Goal: Task Accomplishment & Management: Complete application form

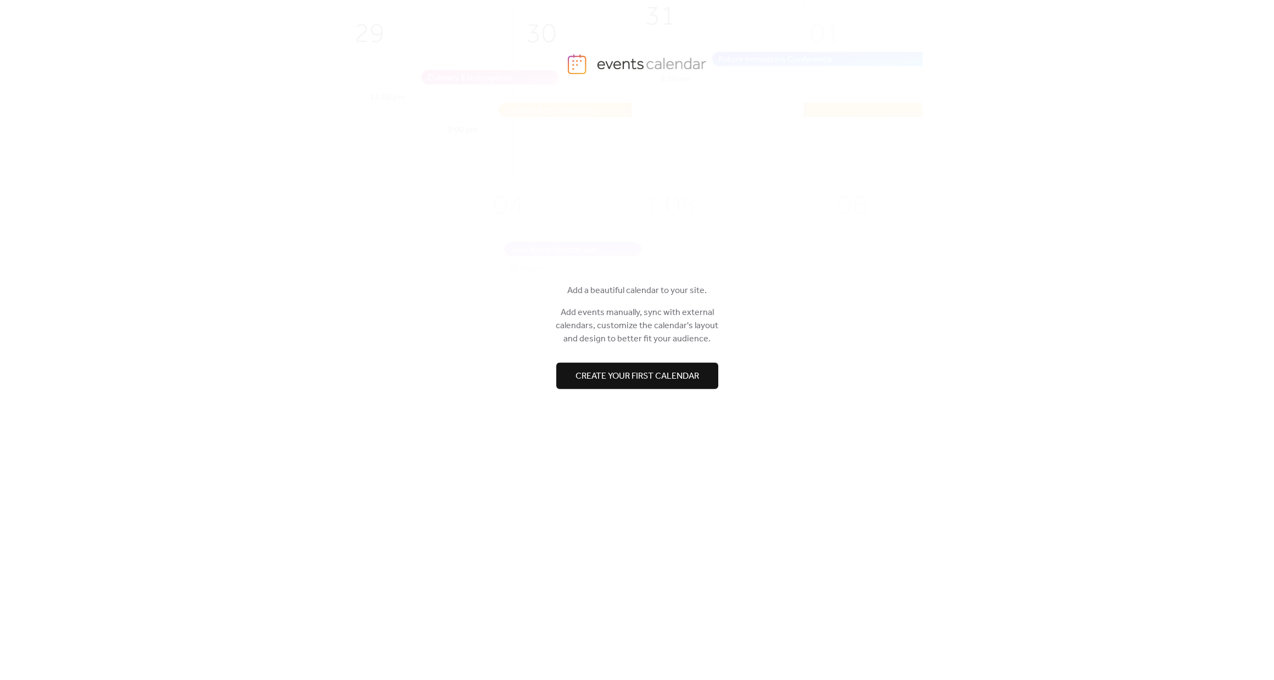
click at [597, 362] on div at bounding box center [637, 354] width 165 height 18
click at [600, 366] on button "Create your first calendar" at bounding box center [637, 376] width 162 height 26
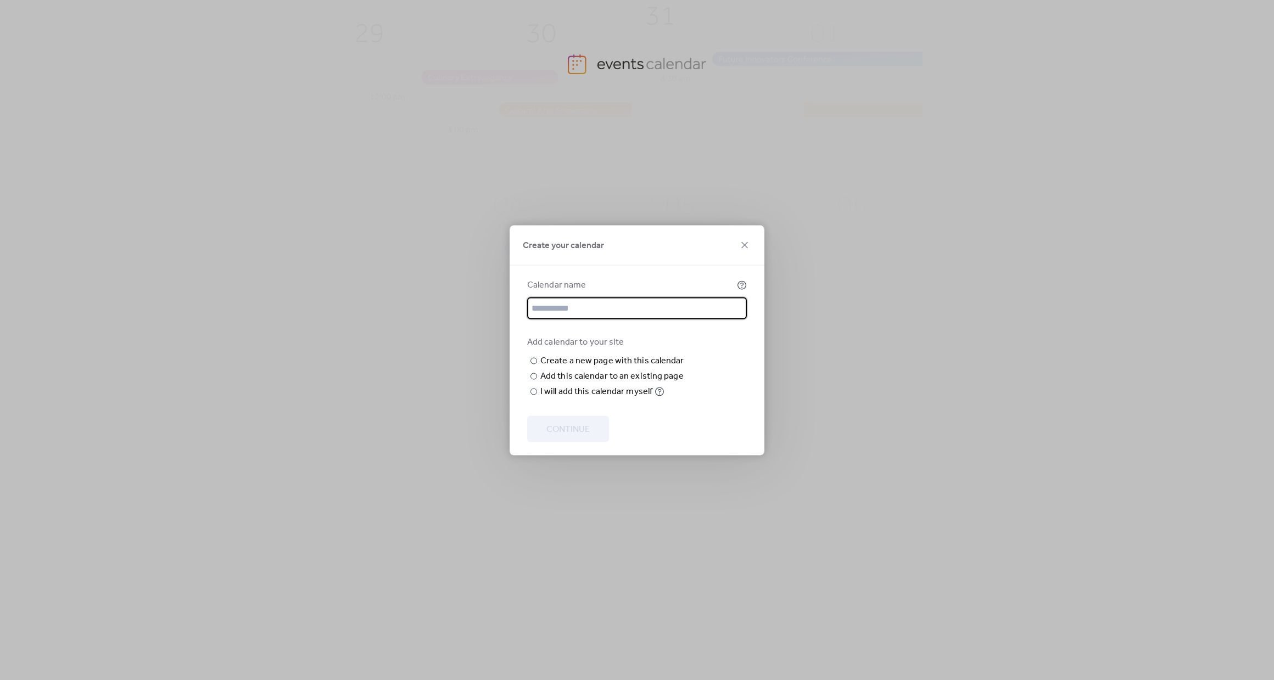
click at [585, 297] on input "text" at bounding box center [637, 308] width 220 height 22
type input "***"
click at [0, 0] on input "text" at bounding box center [0, 0] width 0 height 0
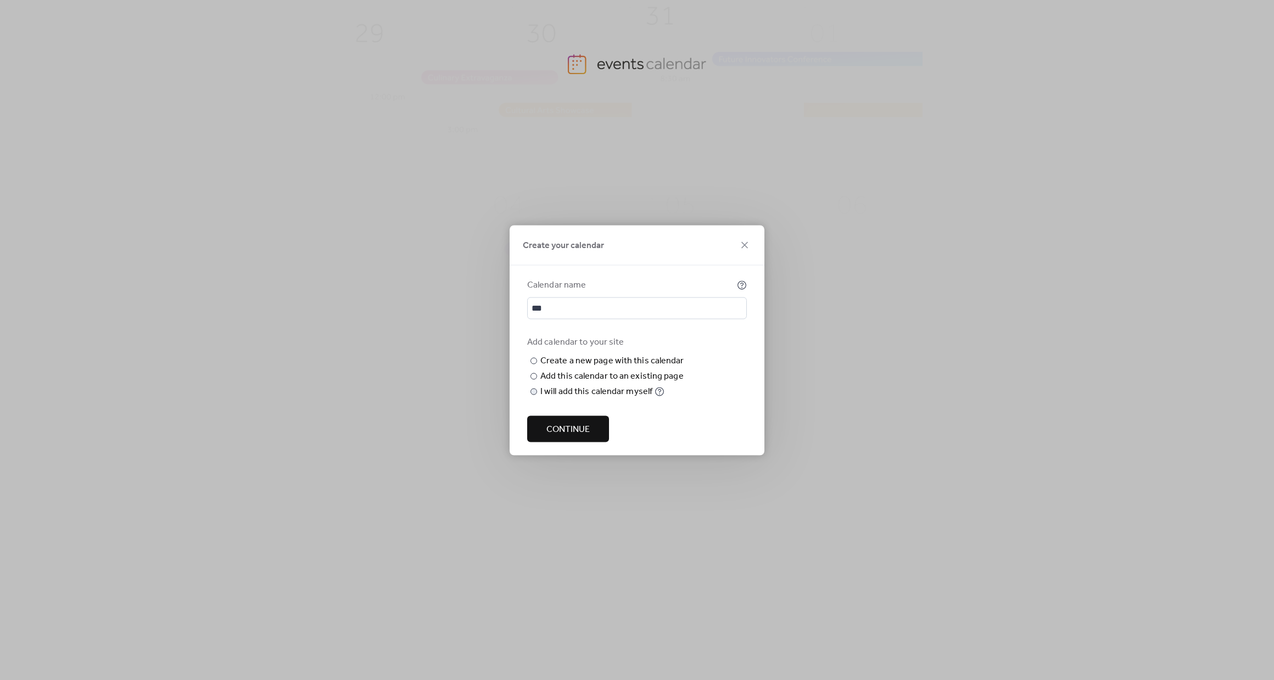
type input "**"
click at [645, 398] on div "I will add this calendar myself" at bounding box center [596, 391] width 112 height 13
click at [583, 423] on span "Continue" at bounding box center [567, 429] width 43 height 13
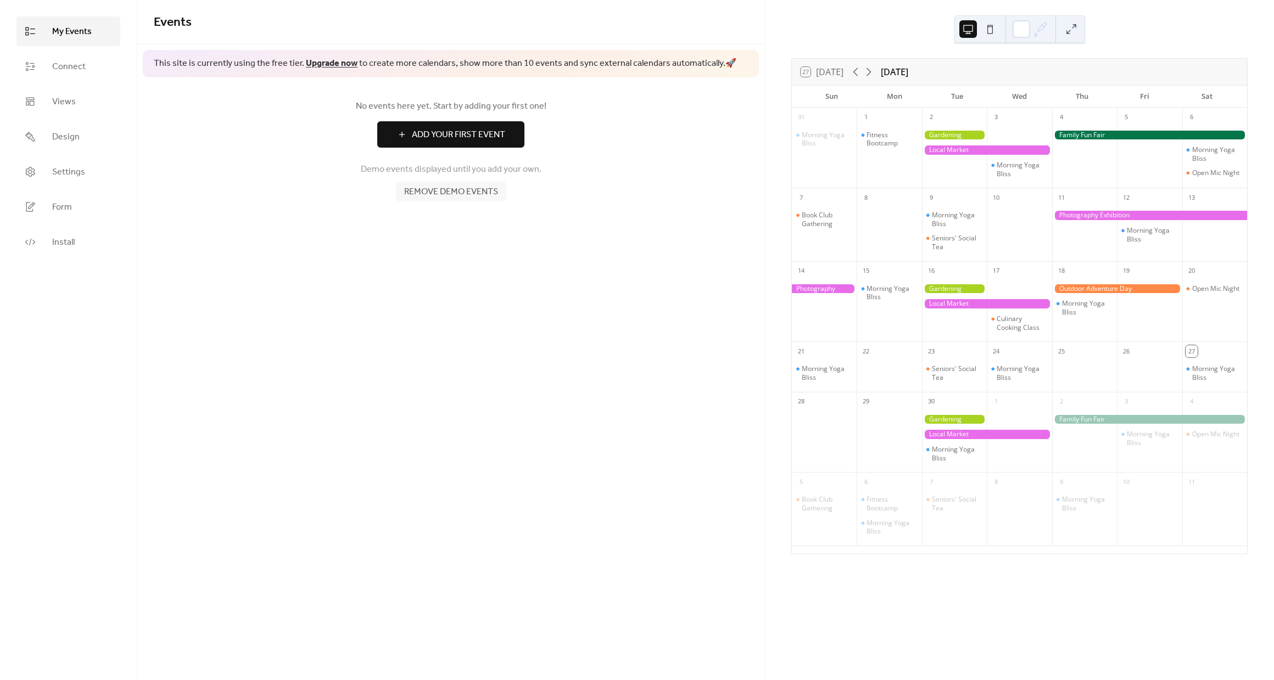
click at [449, 148] on div "No events here yet. Start by adding your first one! Add Your First Event Demo e…" at bounding box center [450, 150] width 627 height 146
click at [447, 139] on span "Add Your First Event" at bounding box center [458, 134] width 93 height 13
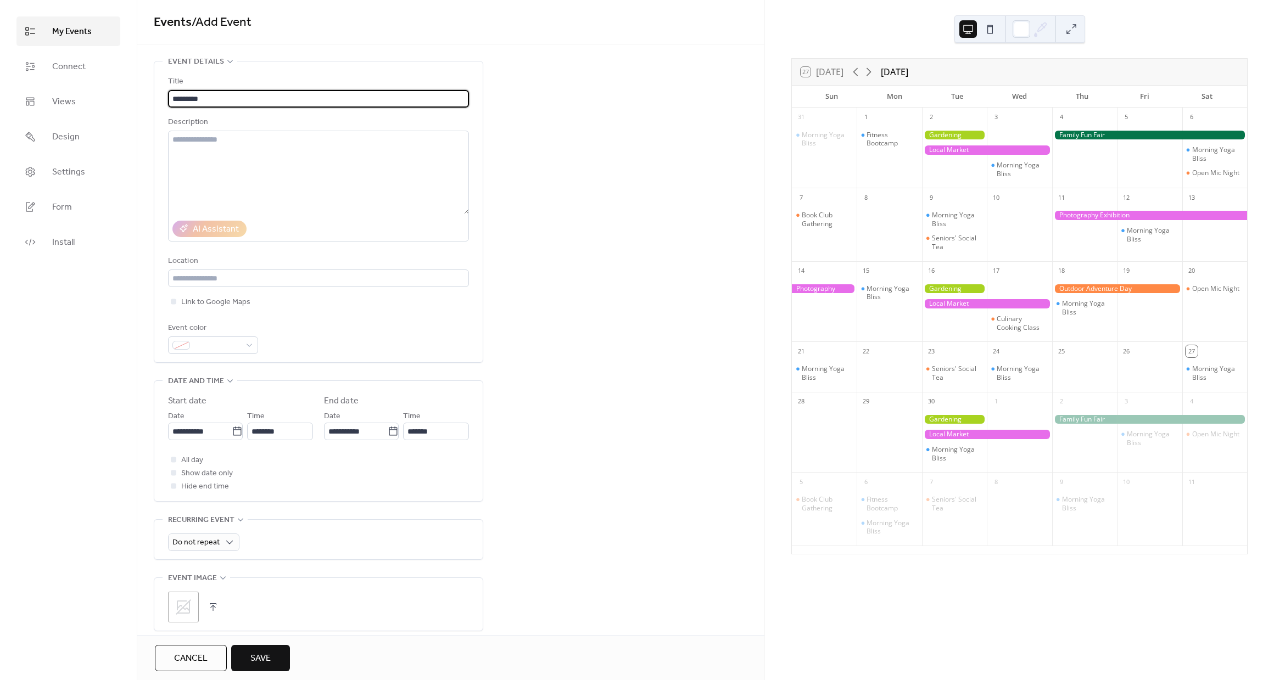
type input "*********"
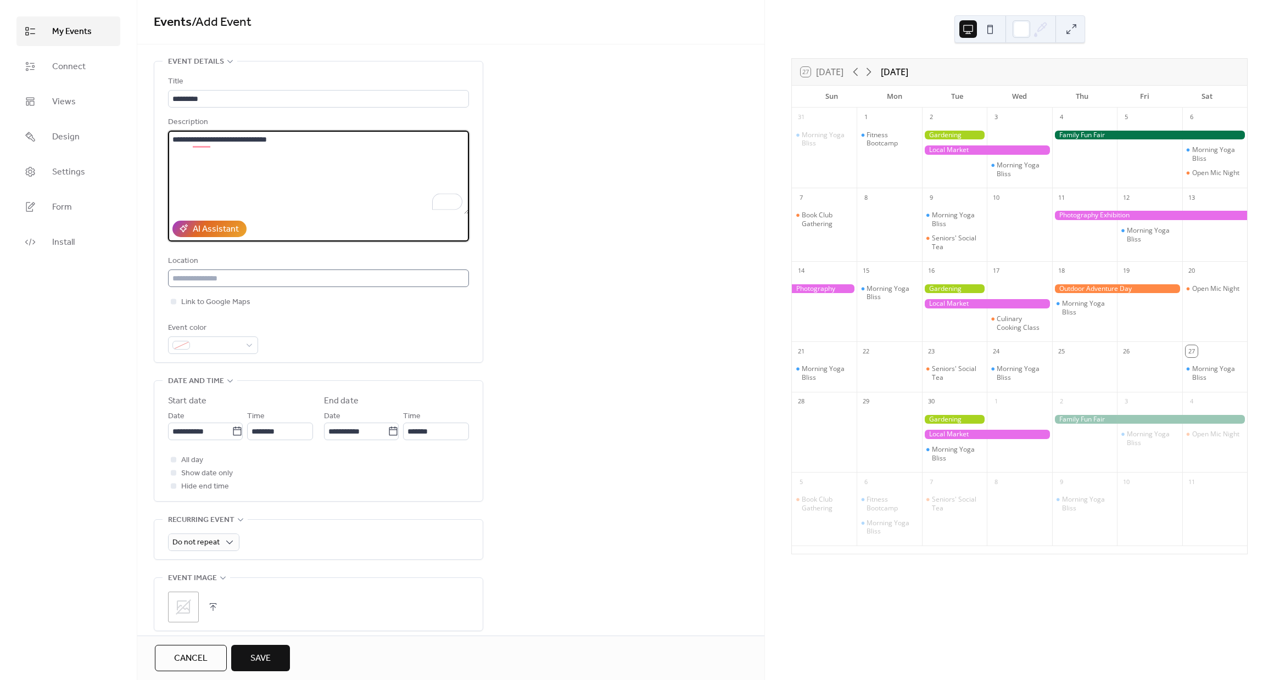
type textarea "**********"
click at [296, 270] on input "text" at bounding box center [318, 279] width 301 height 18
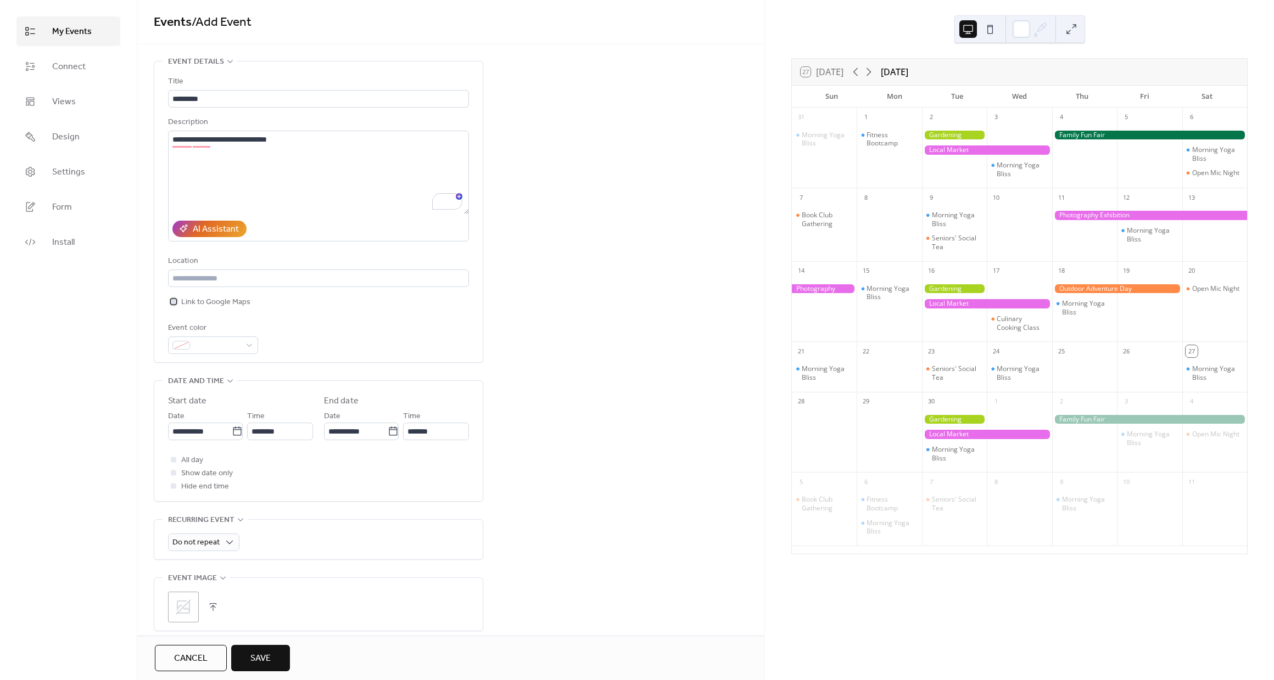
click at [212, 306] on span "Link to Google Maps" at bounding box center [215, 302] width 69 height 13
click at [235, 340] on span at bounding box center [217, 345] width 46 height 13
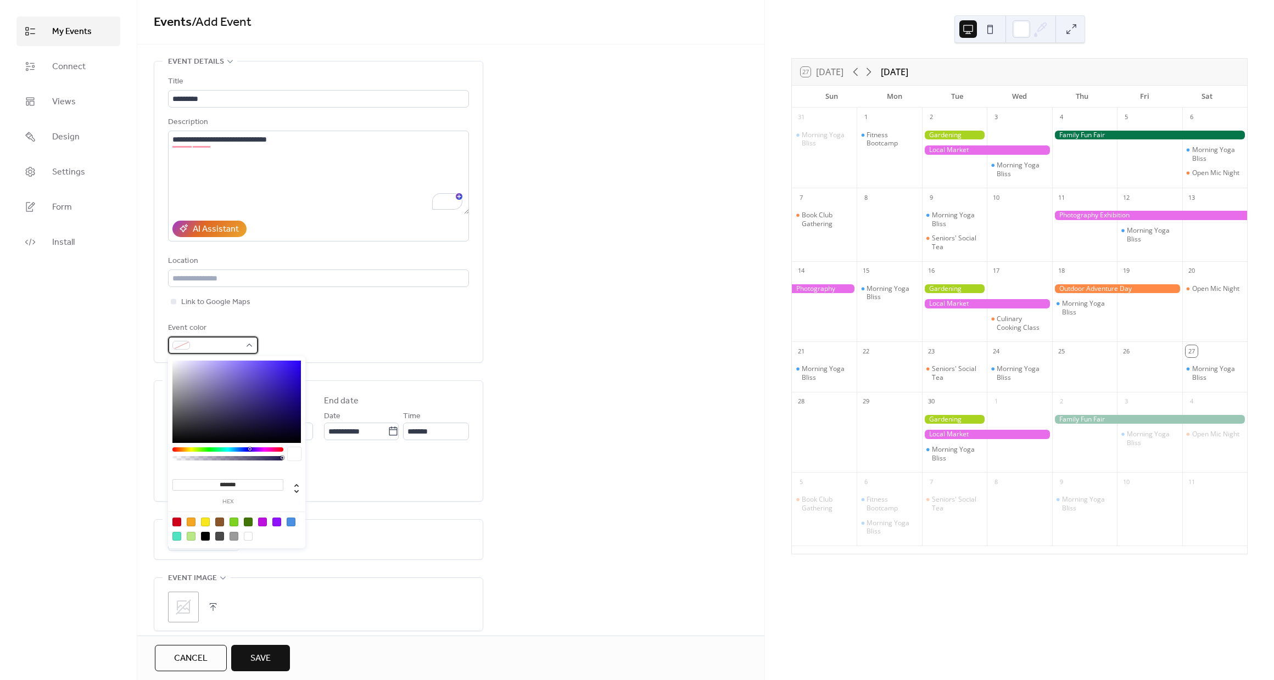
click at [244, 342] on div at bounding box center [213, 346] width 90 height 18
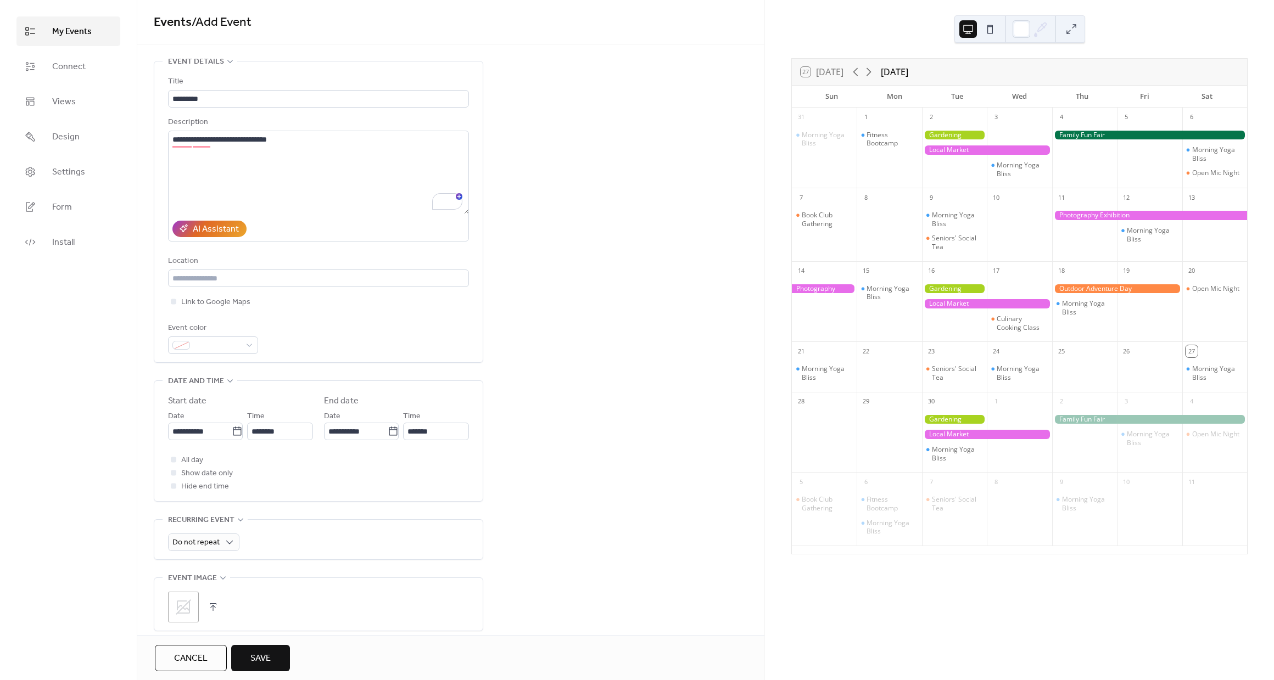
click at [538, 256] on div "**********" at bounding box center [450, 415] width 627 height 708
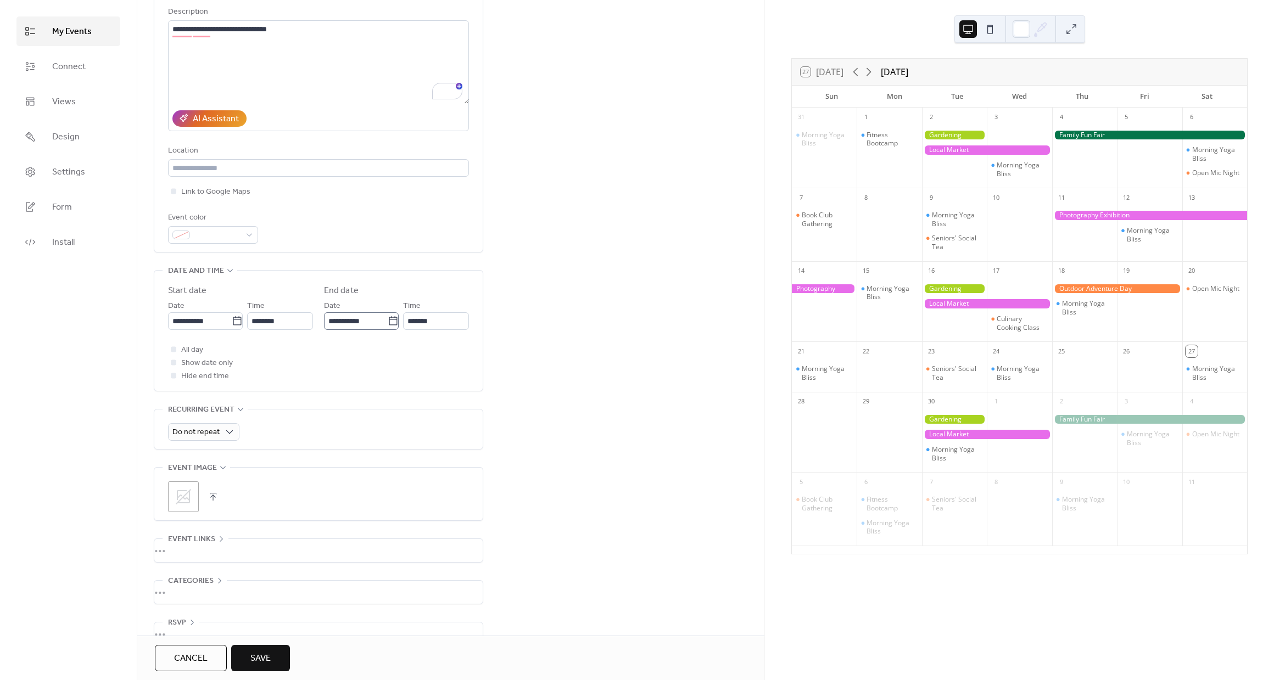
scroll to position [123, 0]
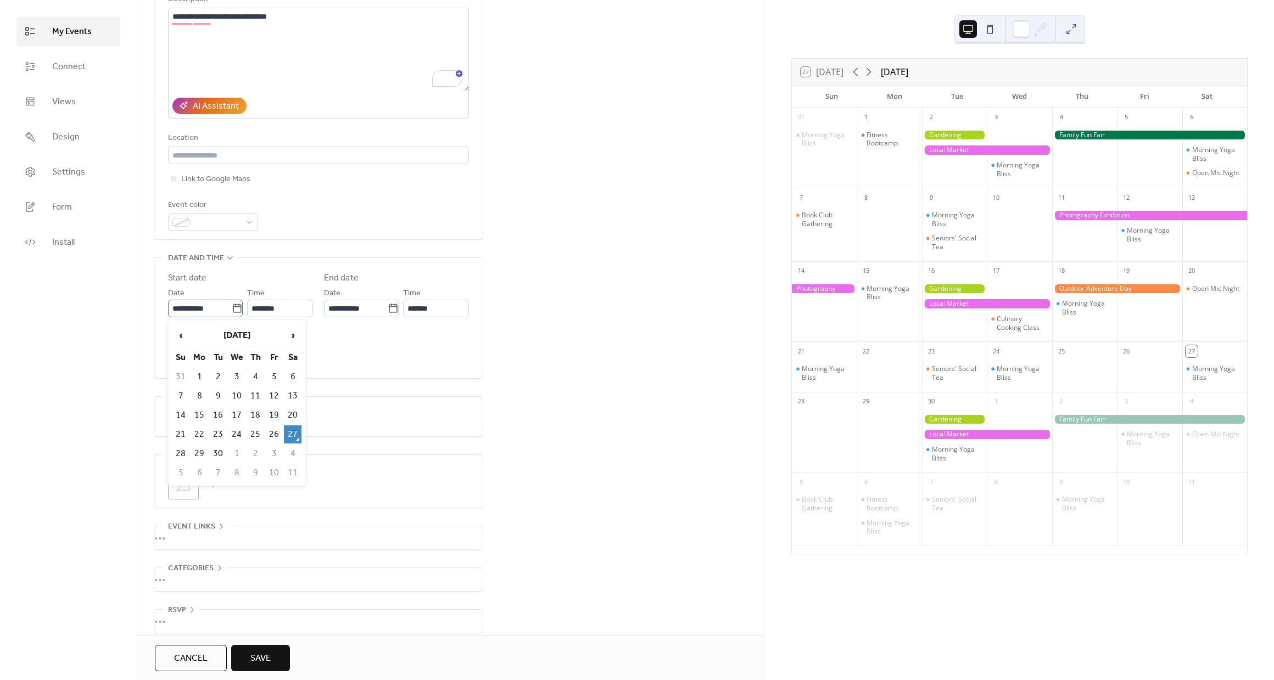
click at [232, 311] on icon at bounding box center [237, 308] width 11 height 11
click at [231, 311] on input "**********" at bounding box center [200, 309] width 64 height 18
click at [197, 447] on td "29" at bounding box center [200, 454] width 18 height 18
type input "**********"
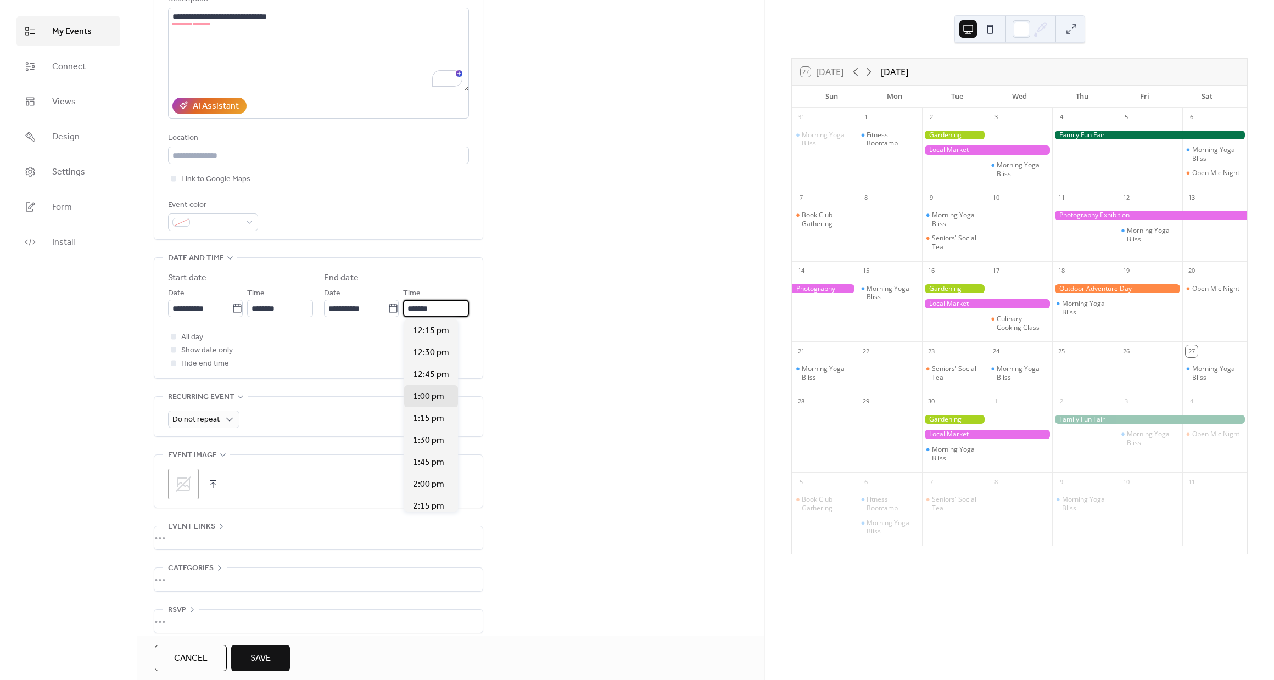
click at [424, 309] on input "*******" at bounding box center [436, 309] width 66 height 18
click at [524, 303] on div "**********" at bounding box center [450, 292] width 627 height 708
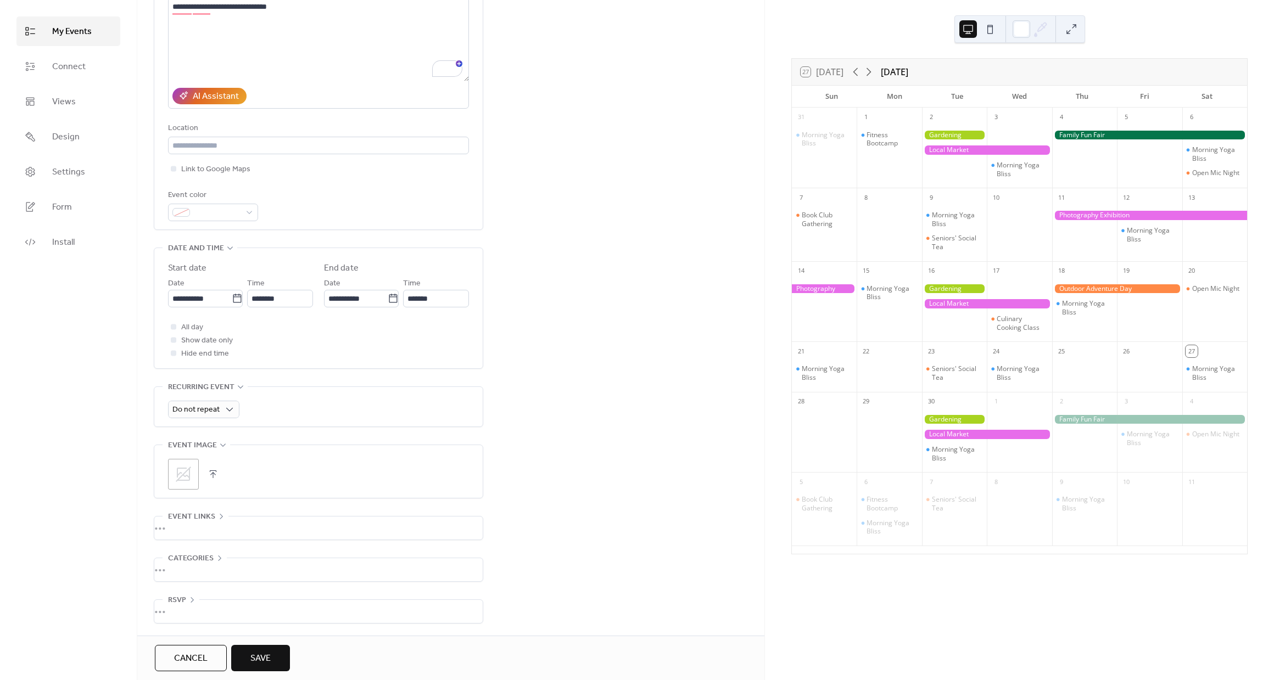
click at [209, 517] on div "•••" at bounding box center [318, 528] width 328 height 23
click at [210, 517] on span "Event links" at bounding box center [191, 516] width 47 height 13
click at [263, 653] on span "Save" at bounding box center [260, 658] width 20 height 13
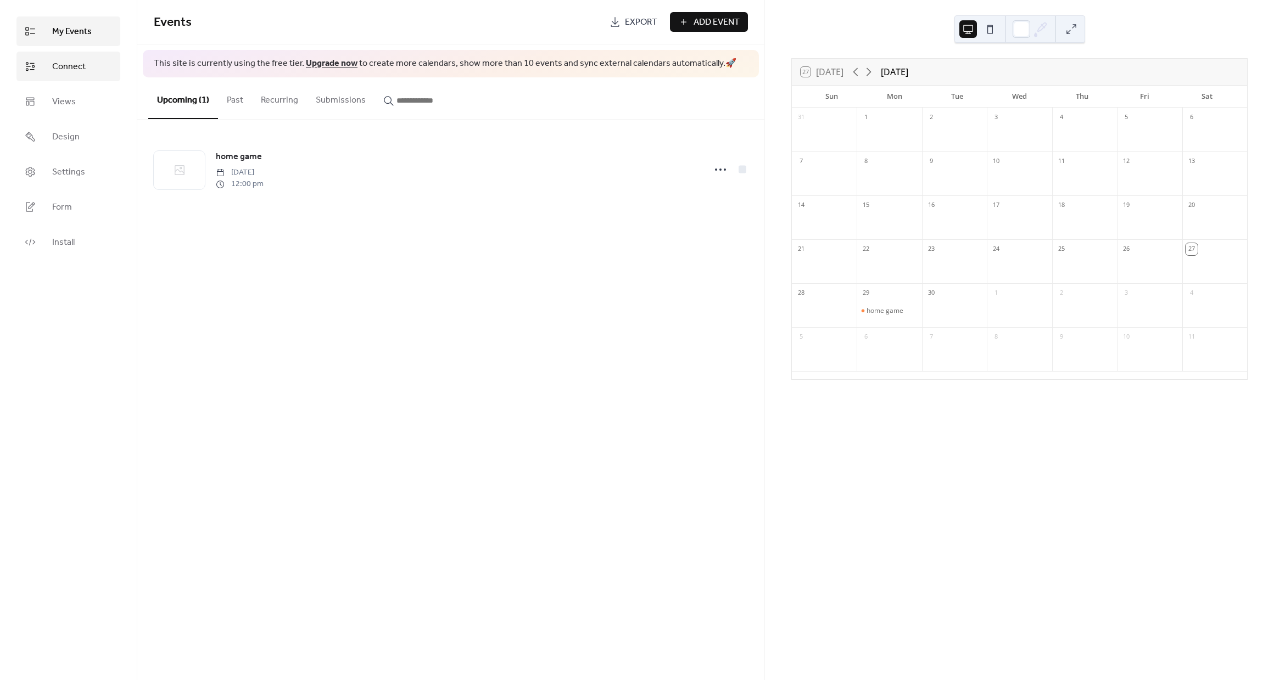
click at [113, 76] on link "Connect" at bounding box center [68, 67] width 104 height 30
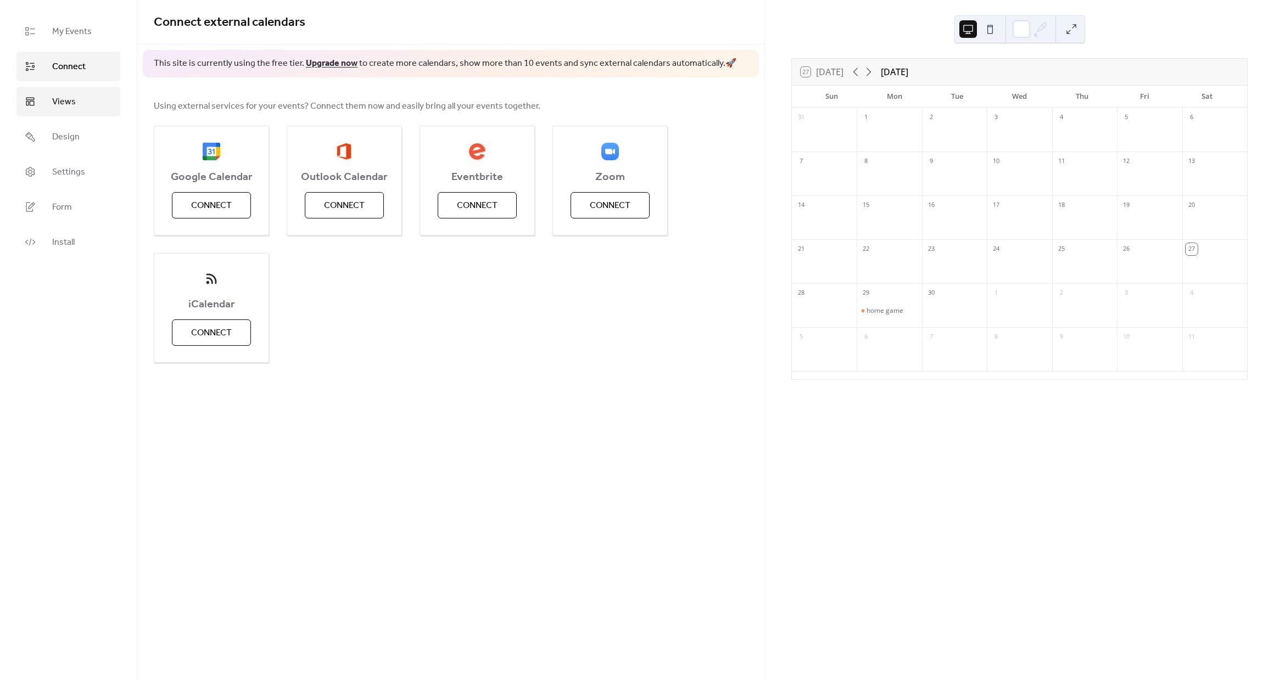
click at [103, 92] on link "Views" at bounding box center [68, 102] width 104 height 30
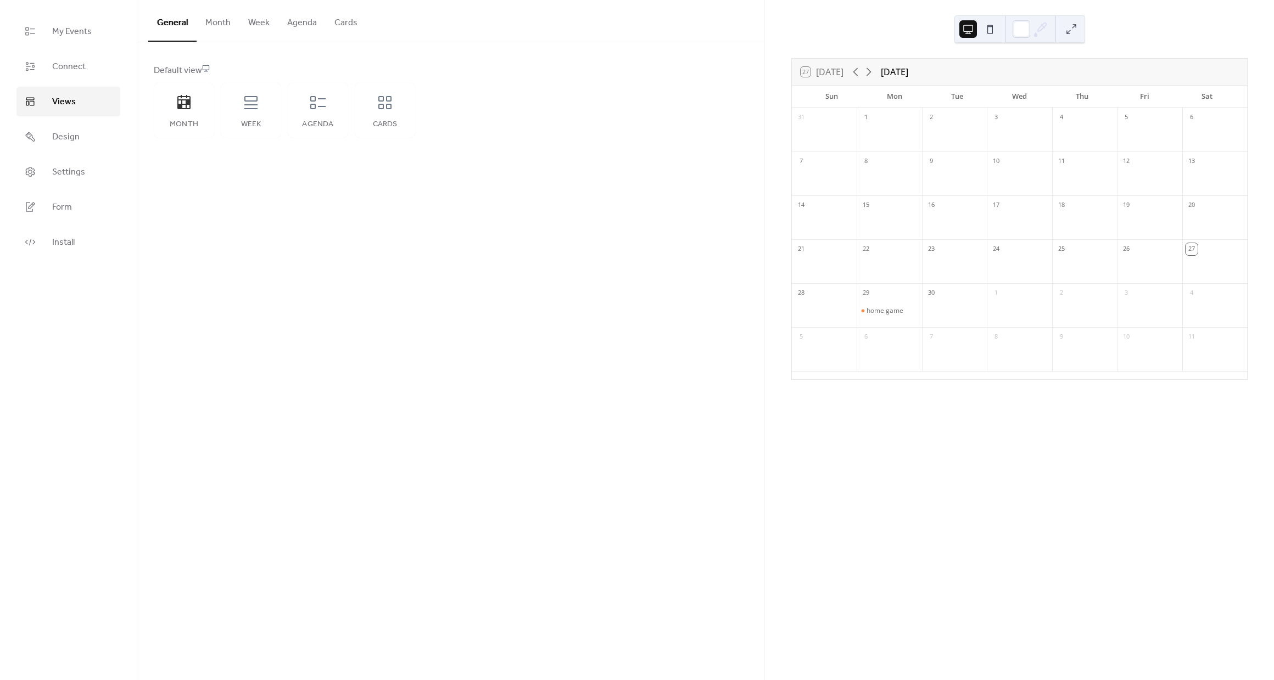
click at [100, 120] on ul "My Events Connect Views Design Settings Form Install" at bounding box center [68, 136] width 104 height 240
click at [100, 124] on link "Design" at bounding box center [68, 137] width 104 height 30
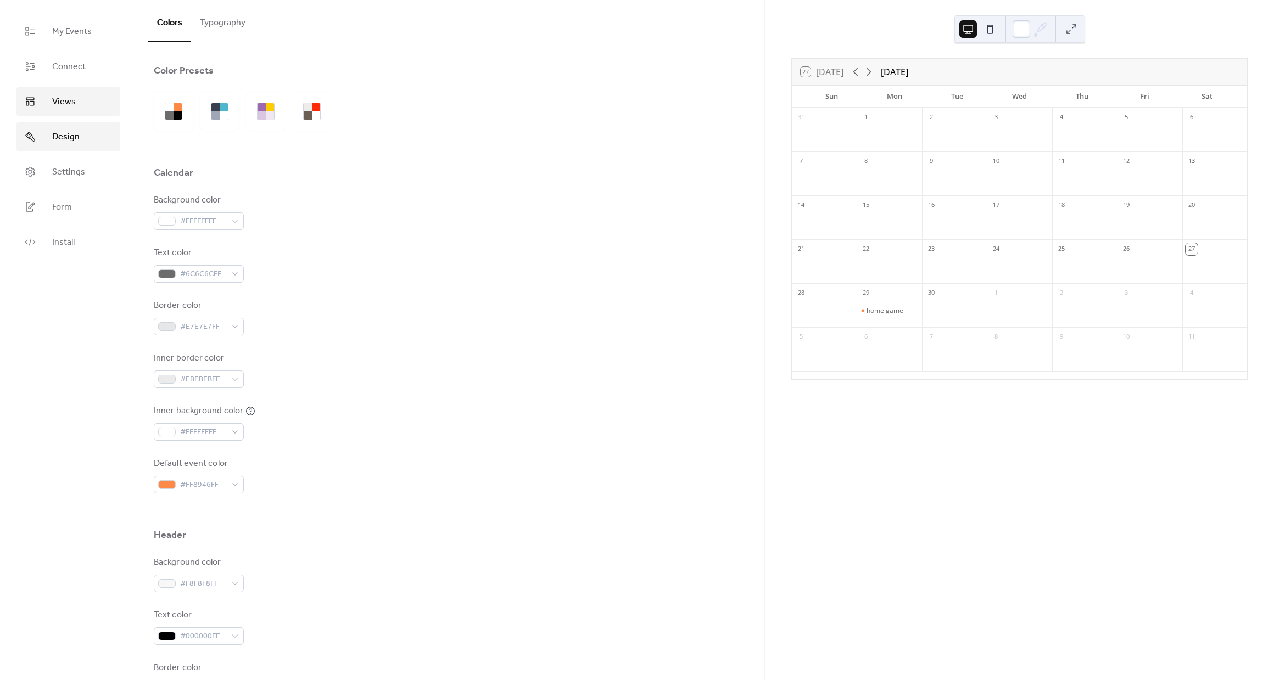
click at [90, 106] on link "Views" at bounding box center [68, 102] width 104 height 30
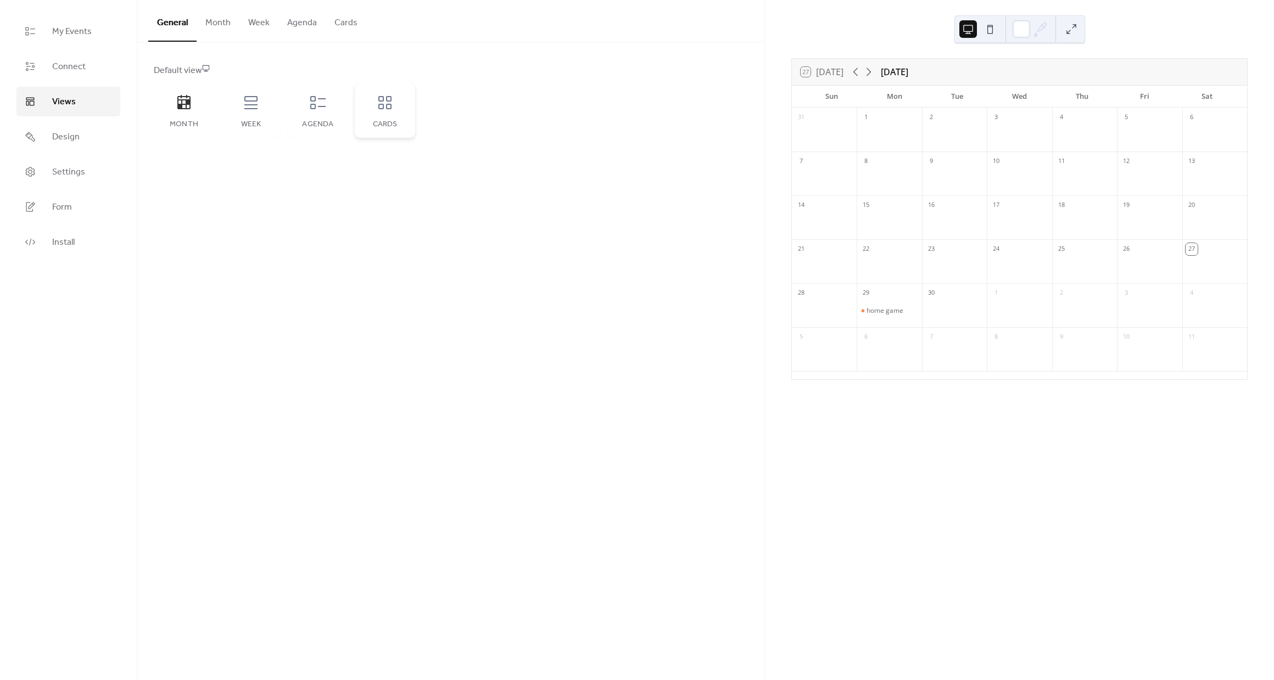
click at [370, 116] on div "Cards" at bounding box center [385, 110] width 60 height 55
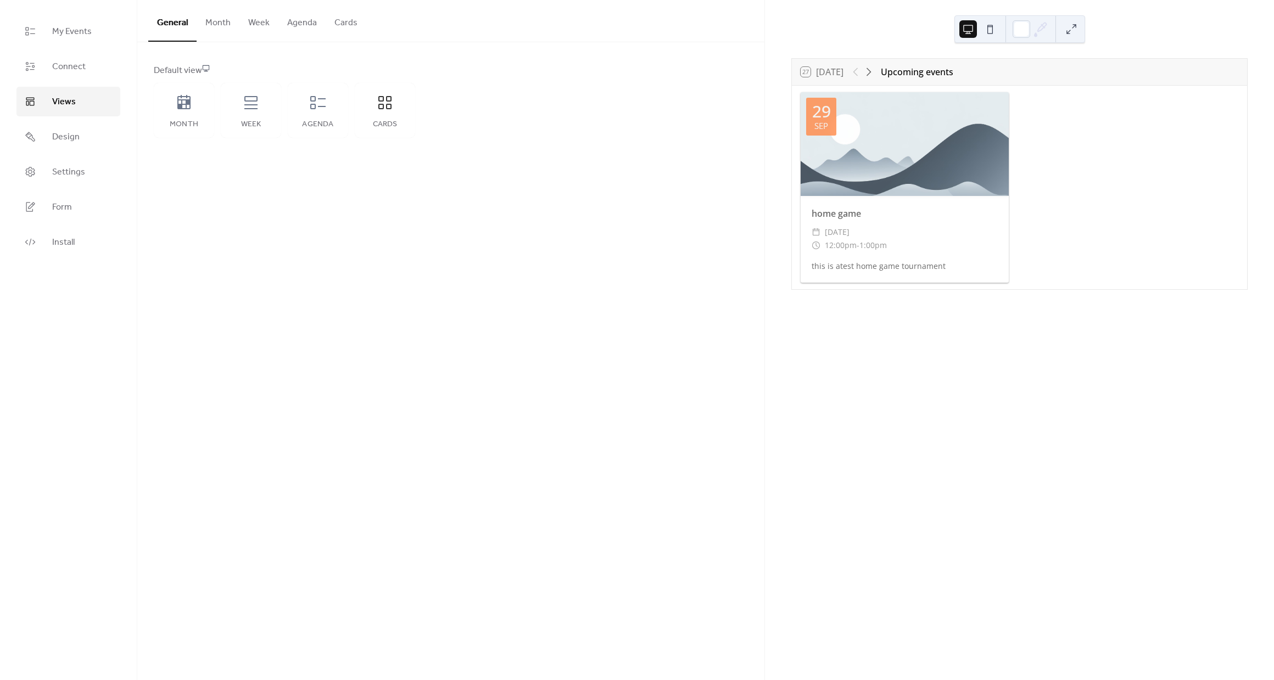
click at [349, 115] on div "Month Week Agenda Cards" at bounding box center [284, 110] width 261 height 55
click at [307, 102] on div "Agenda" at bounding box center [318, 110] width 60 height 55
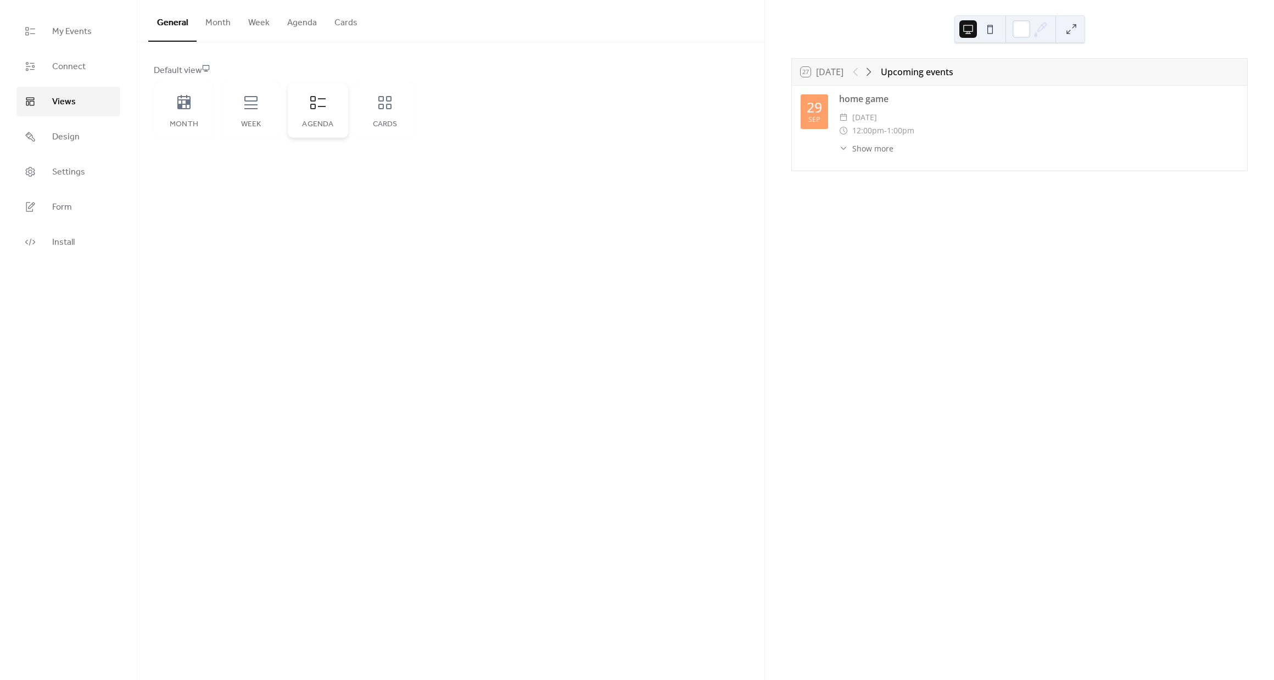
click at [290, 109] on div "Agenda" at bounding box center [318, 110] width 60 height 55
click at [279, 109] on div "Week" at bounding box center [251, 110] width 60 height 55
click at [264, 109] on div "Week" at bounding box center [251, 110] width 60 height 55
click at [199, 105] on div "Month" at bounding box center [184, 110] width 60 height 55
click at [322, 104] on icon at bounding box center [318, 103] width 18 height 18
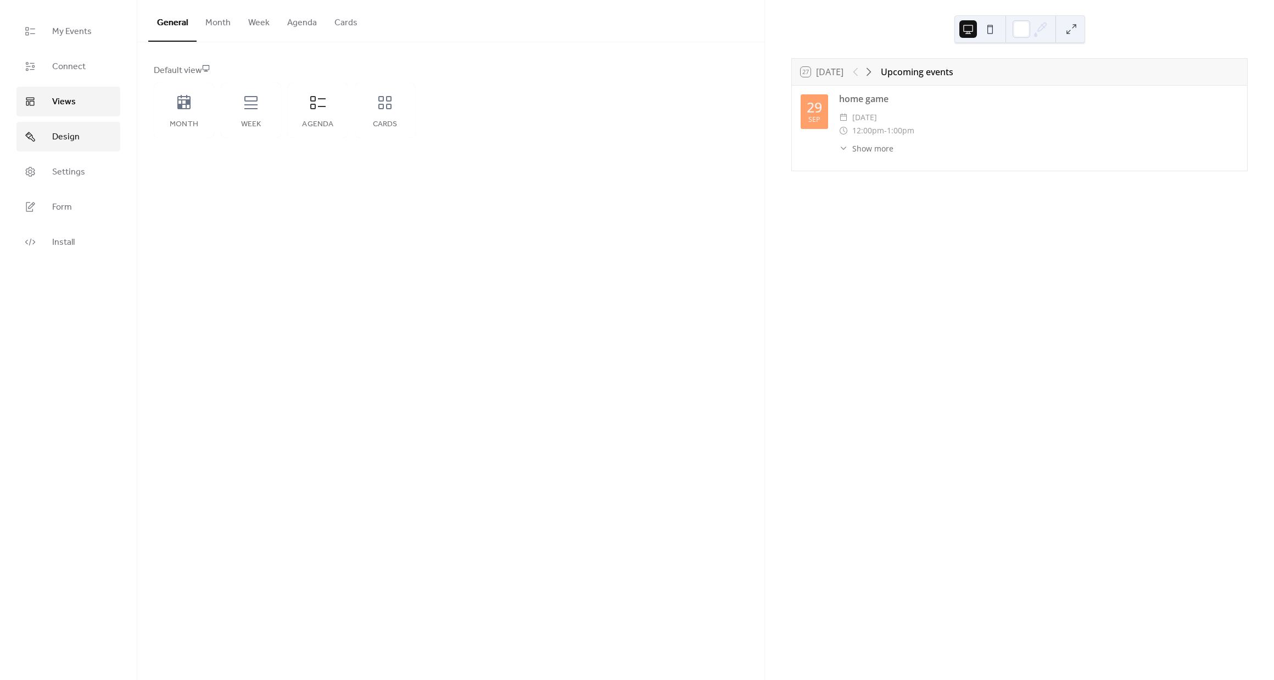
click at [92, 138] on link "Design" at bounding box center [68, 137] width 104 height 30
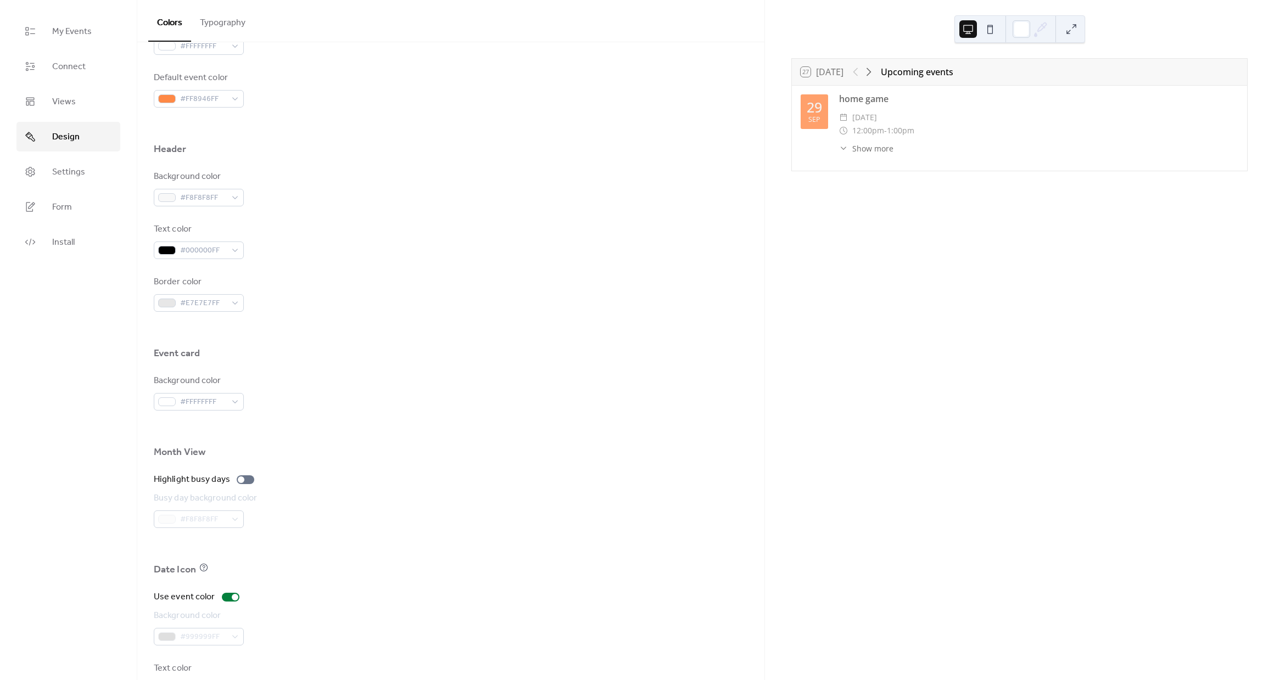
scroll to position [426, 0]
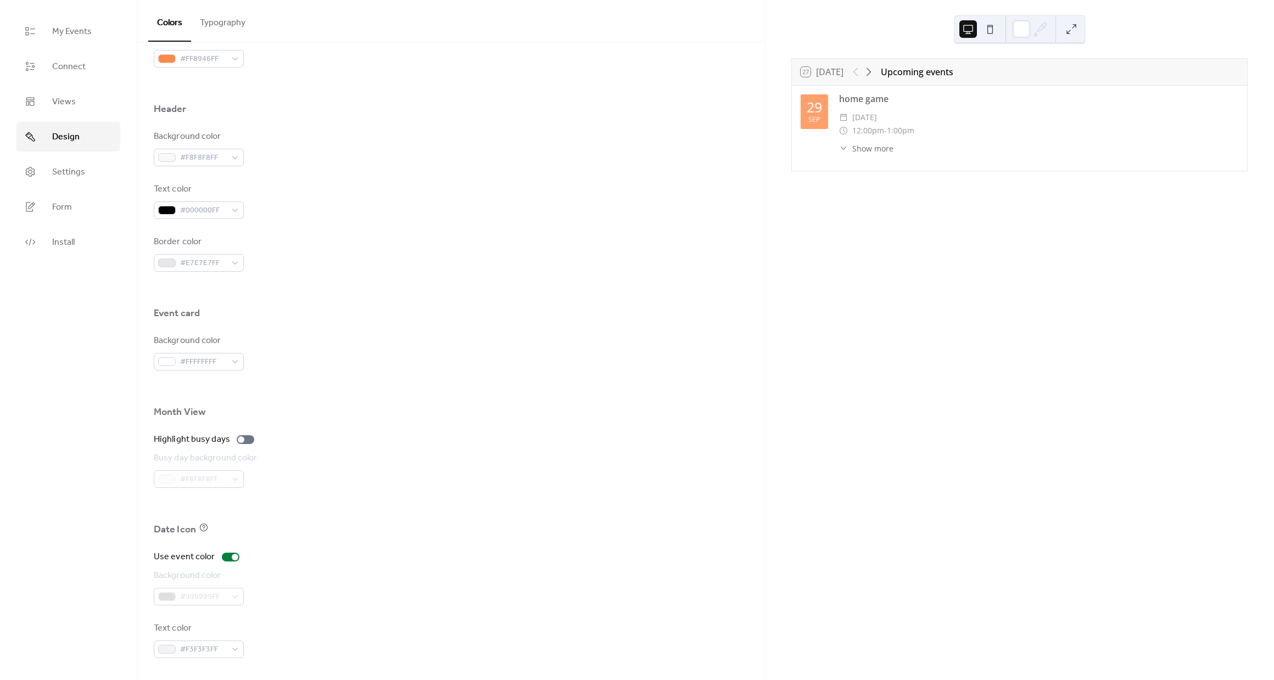
click at [94, 191] on ul "My Events Connect Views Design Settings Form Install" at bounding box center [68, 136] width 104 height 240
click at [95, 180] on link "Settings" at bounding box center [68, 172] width 104 height 30
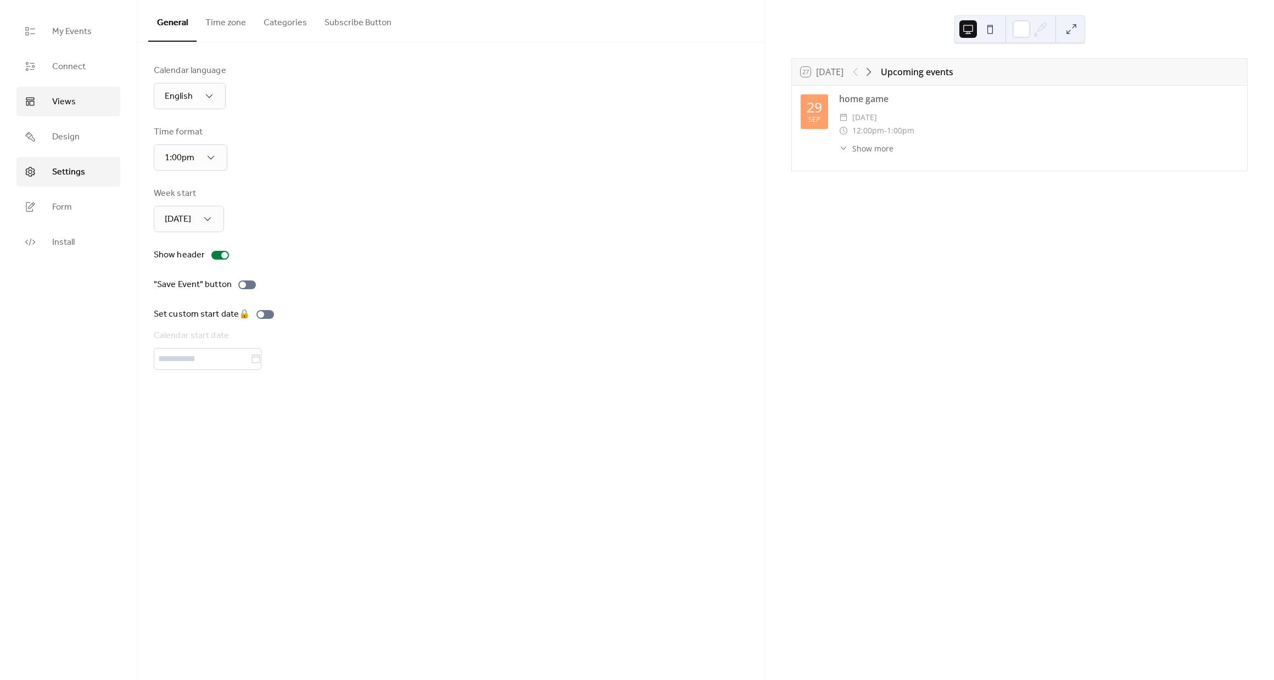
click at [98, 111] on link "Views" at bounding box center [68, 102] width 104 height 30
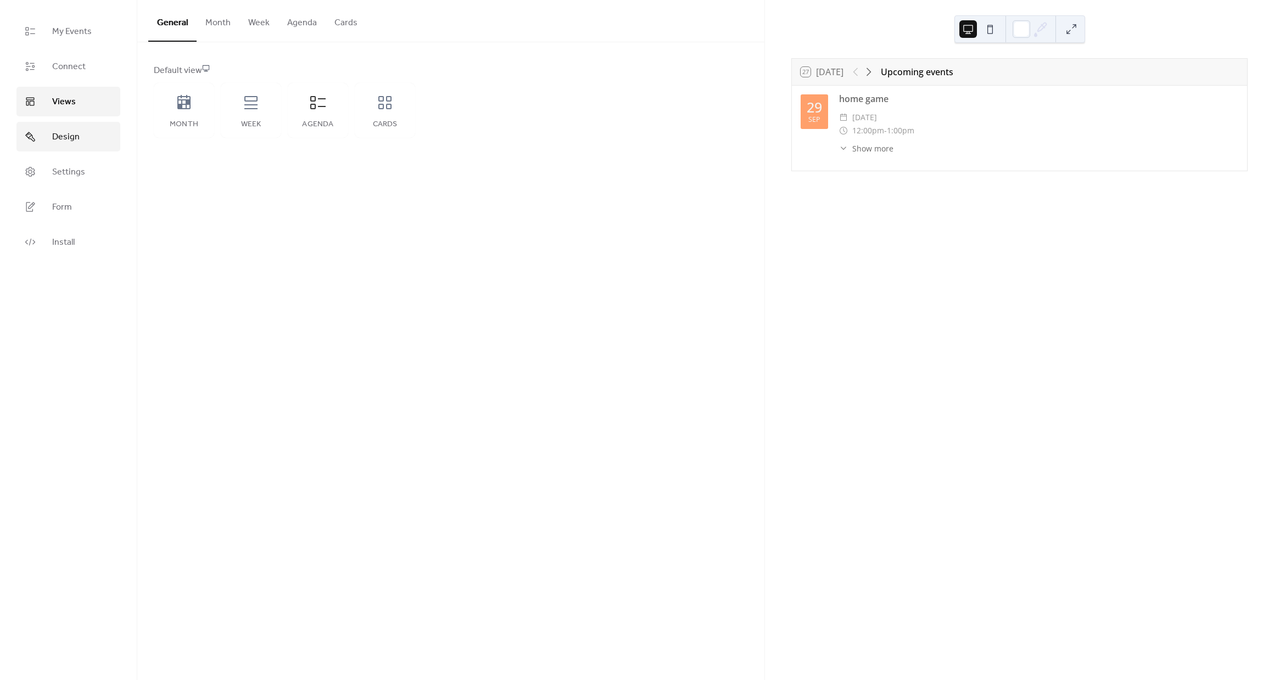
click at [92, 138] on link "Design" at bounding box center [68, 137] width 104 height 30
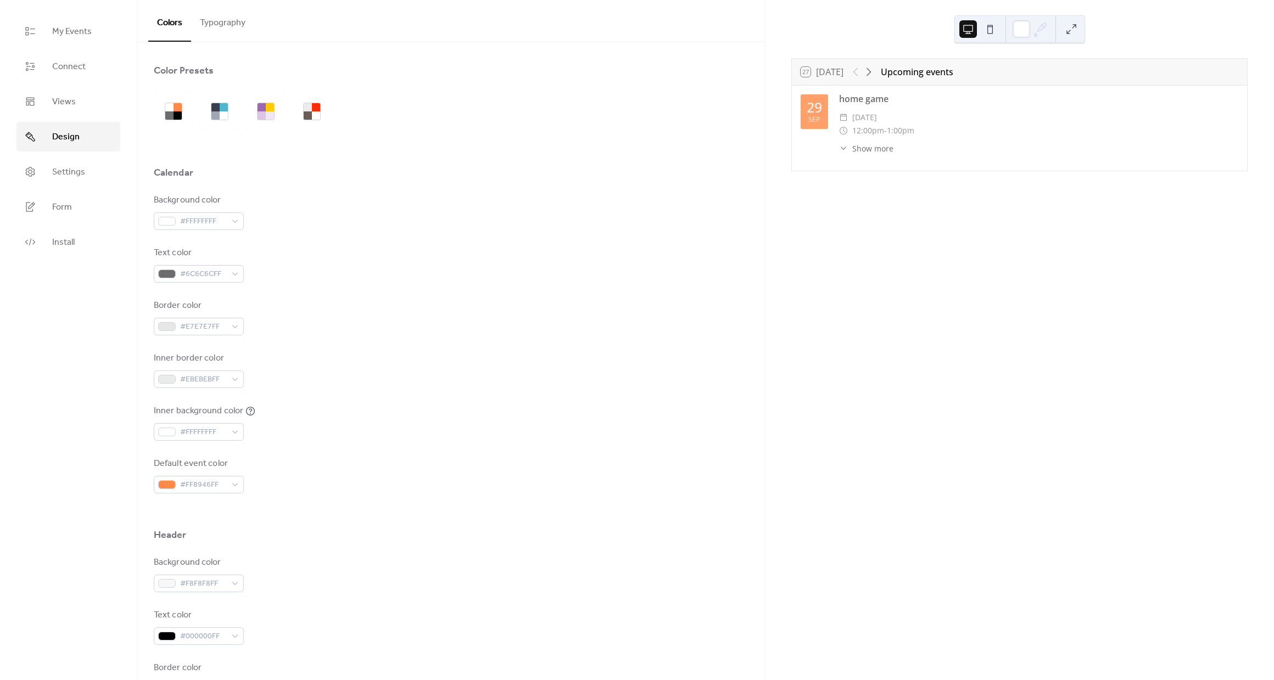
click at [113, 155] on ul "My Events Connect Views Design Settings Form Install" at bounding box center [68, 136] width 104 height 240
drag, startPoint x: 86, startPoint y: 176, endPoint x: 124, endPoint y: 145, distance: 49.1
click at [87, 176] on link "Settings" at bounding box center [68, 172] width 104 height 30
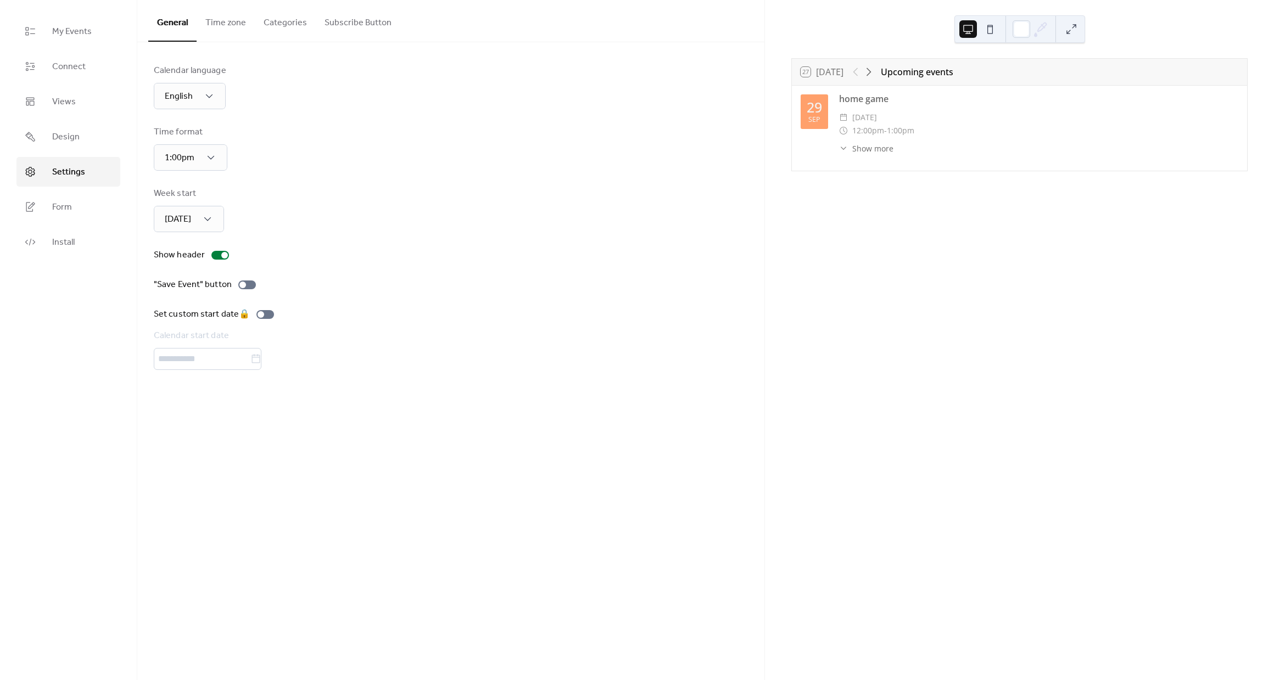
click at [303, 22] on button "Categories" at bounding box center [285, 20] width 61 height 41
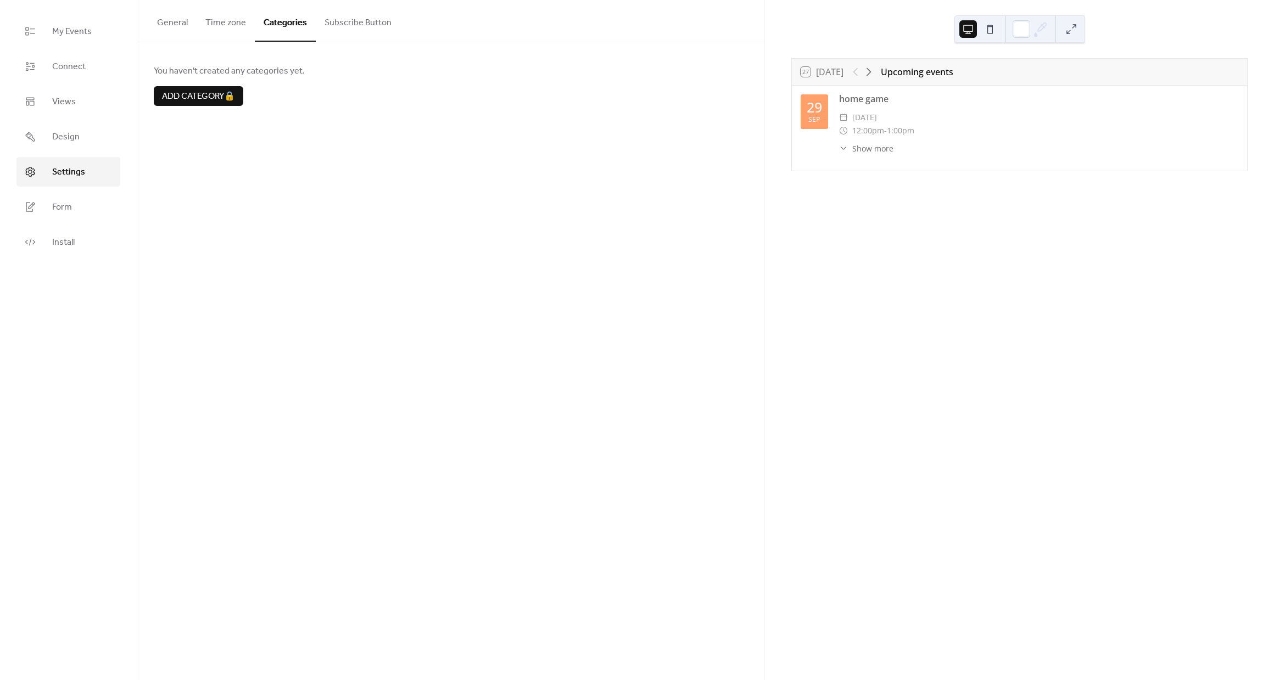
drag, startPoint x: 237, startPoint y: 25, endPoint x: 245, endPoint y: 25, distance: 8.3
click at [237, 25] on button "Time zone" at bounding box center [226, 20] width 58 height 41
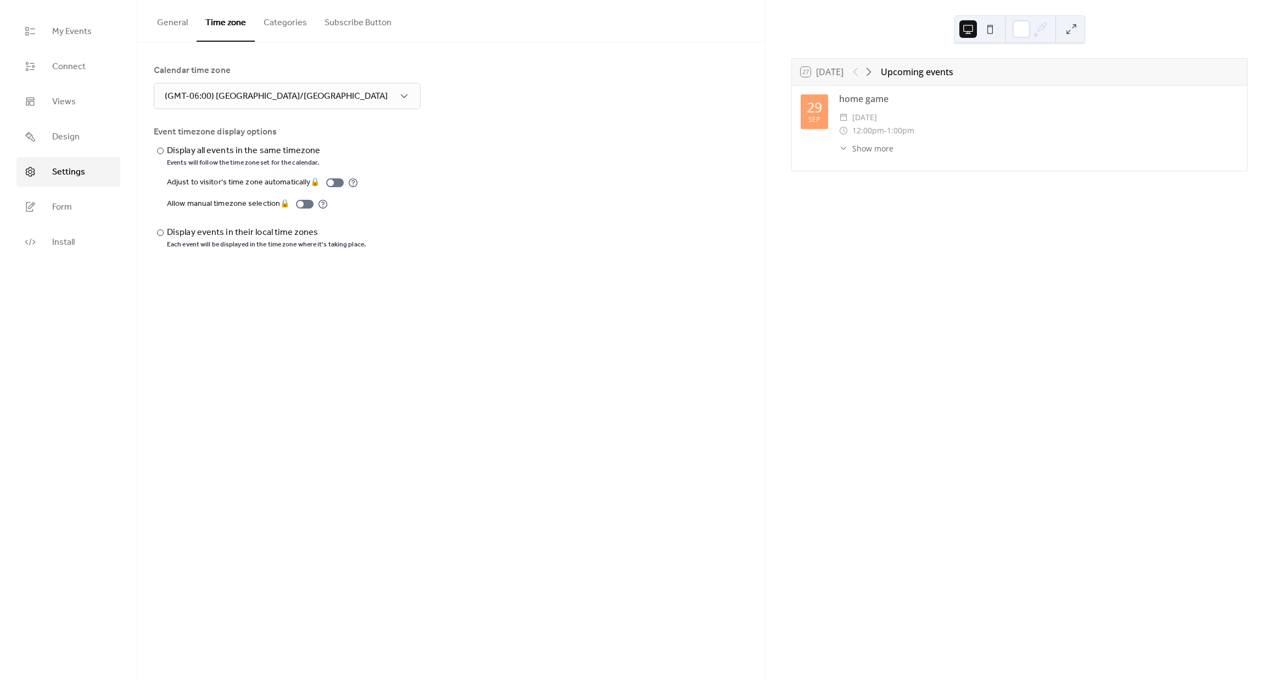
click at [345, 22] on button "Subscribe Button" at bounding box center [358, 20] width 85 height 41
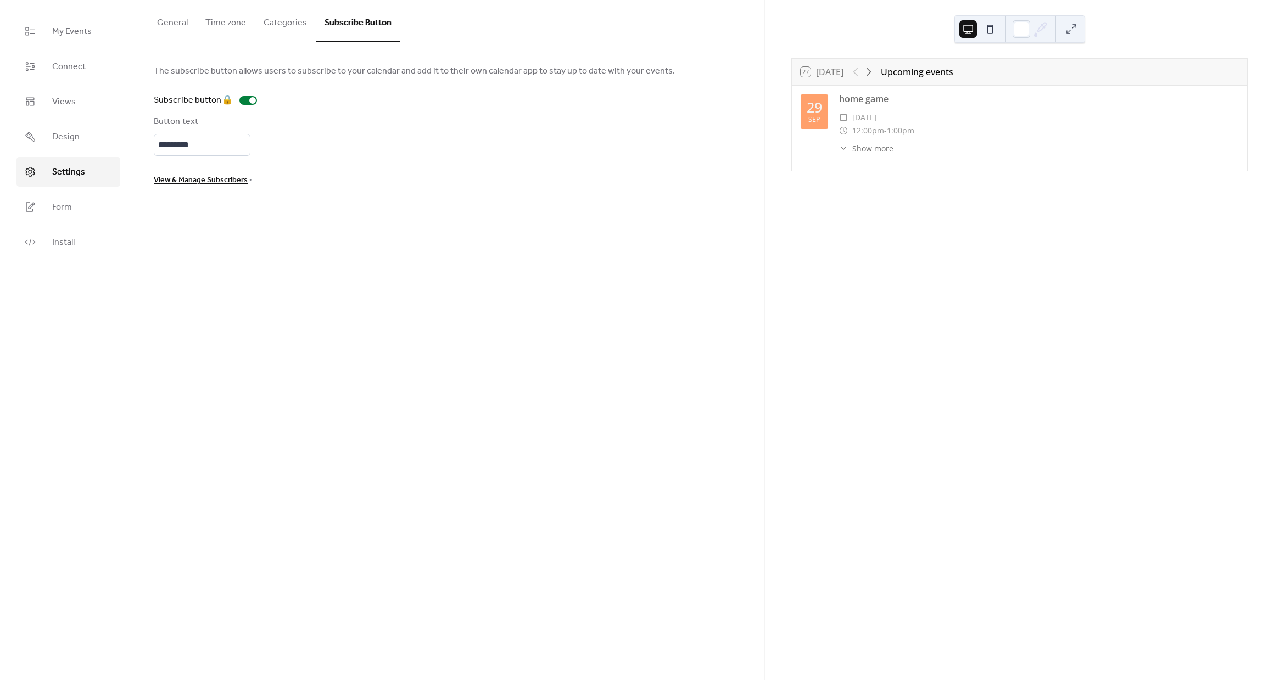
click at [76, 191] on ul "My Events Connect Views Design Settings Form Install" at bounding box center [68, 136] width 104 height 240
click at [84, 238] on link "Install" at bounding box center [68, 242] width 104 height 30
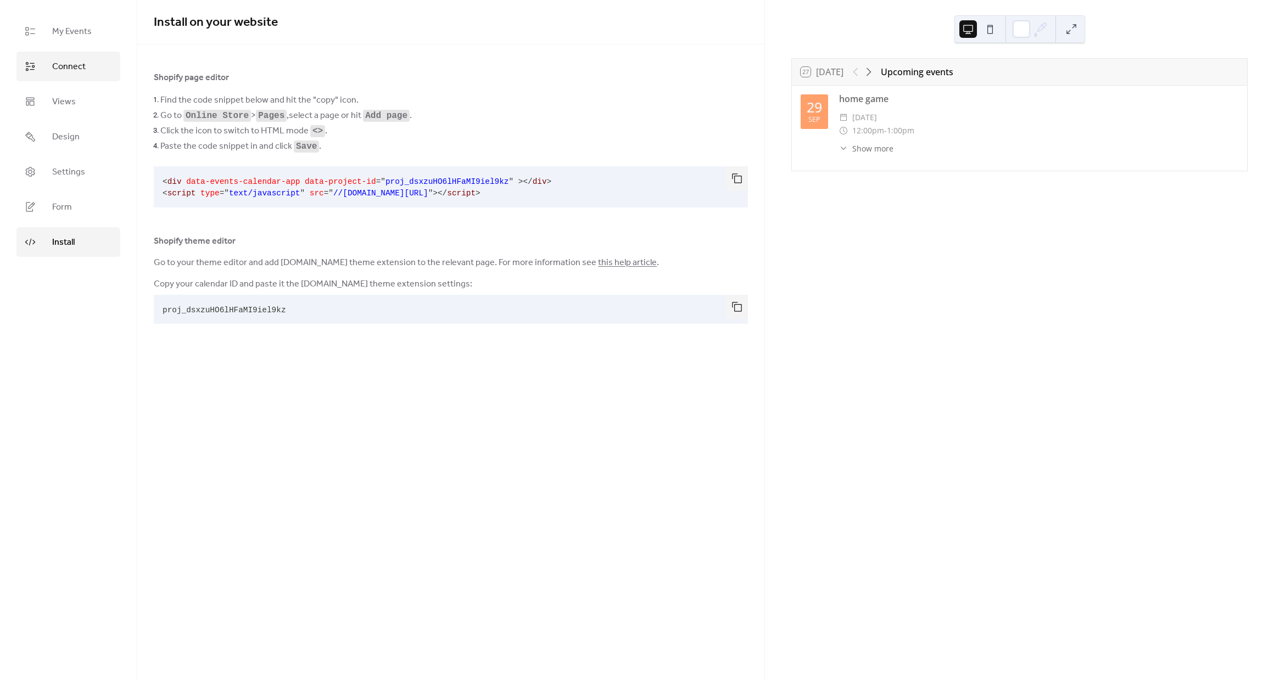
click at [101, 70] on link "Connect" at bounding box center [68, 67] width 104 height 30
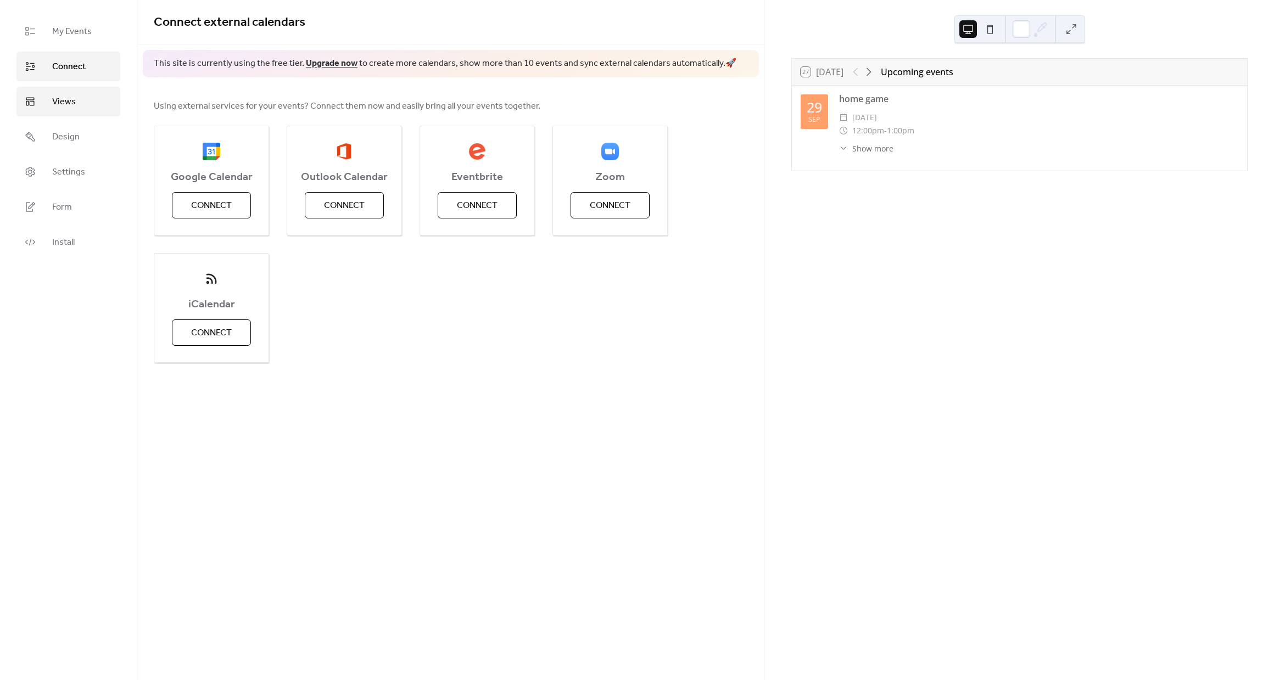
click at [92, 89] on link "Views" at bounding box center [68, 102] width 104 height 30
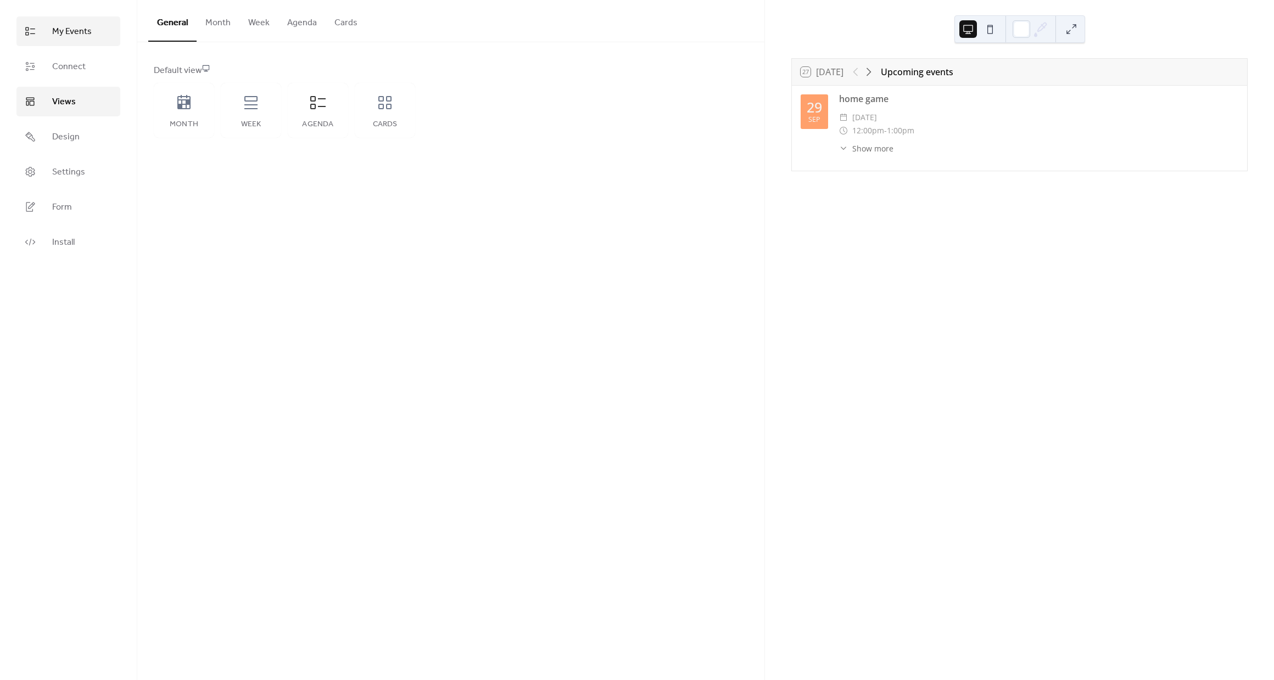
click at [88, 43] on link "My Events" at bounding box center [68, 31] width 104 height 30
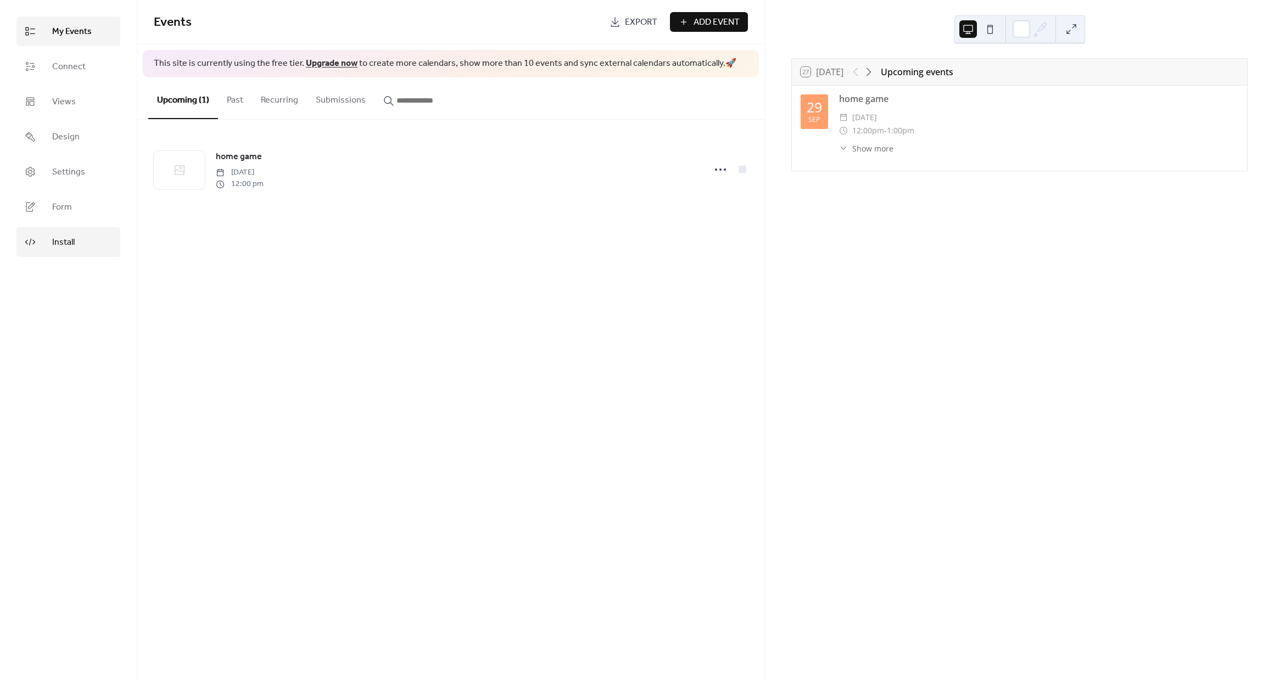
click at [98, 250] on link "Install" at bounding box center [68, 242] width 104 height 30
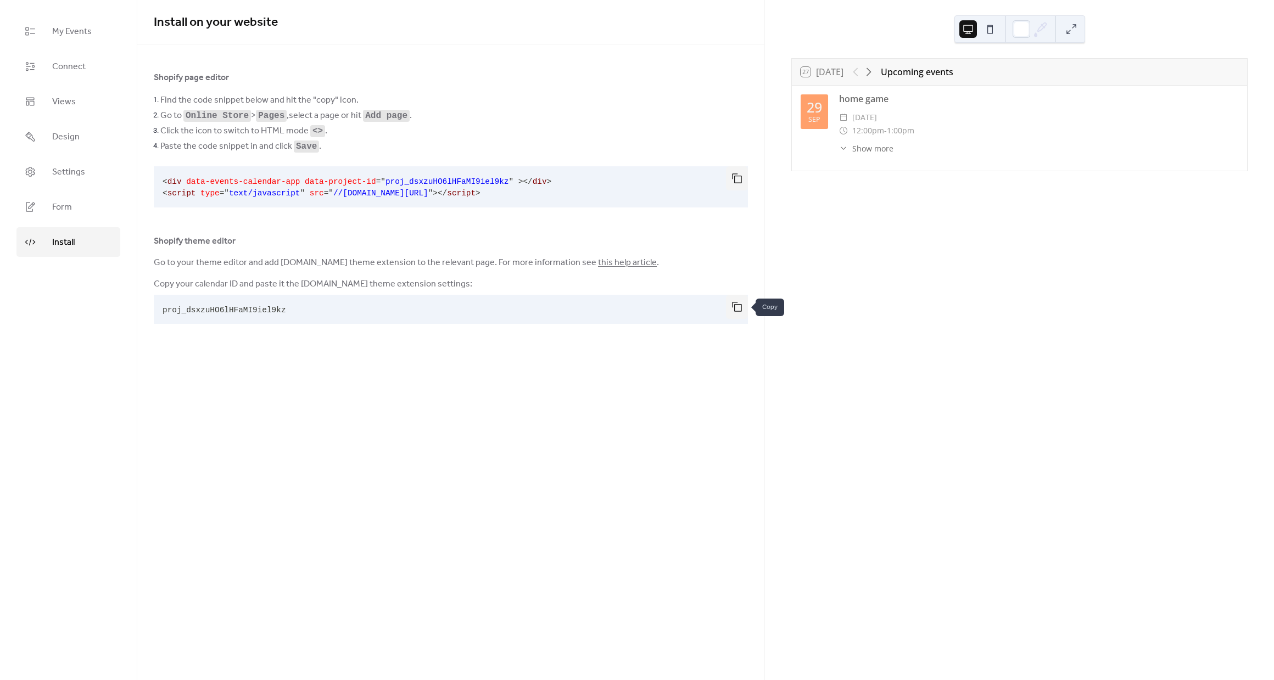
click at [740, 307] on button "button" at bounding box center [737, 307] width 22 height 24
click at [77, 184] on link "Settings" at bounding box center [68, 172] width 104 height 30
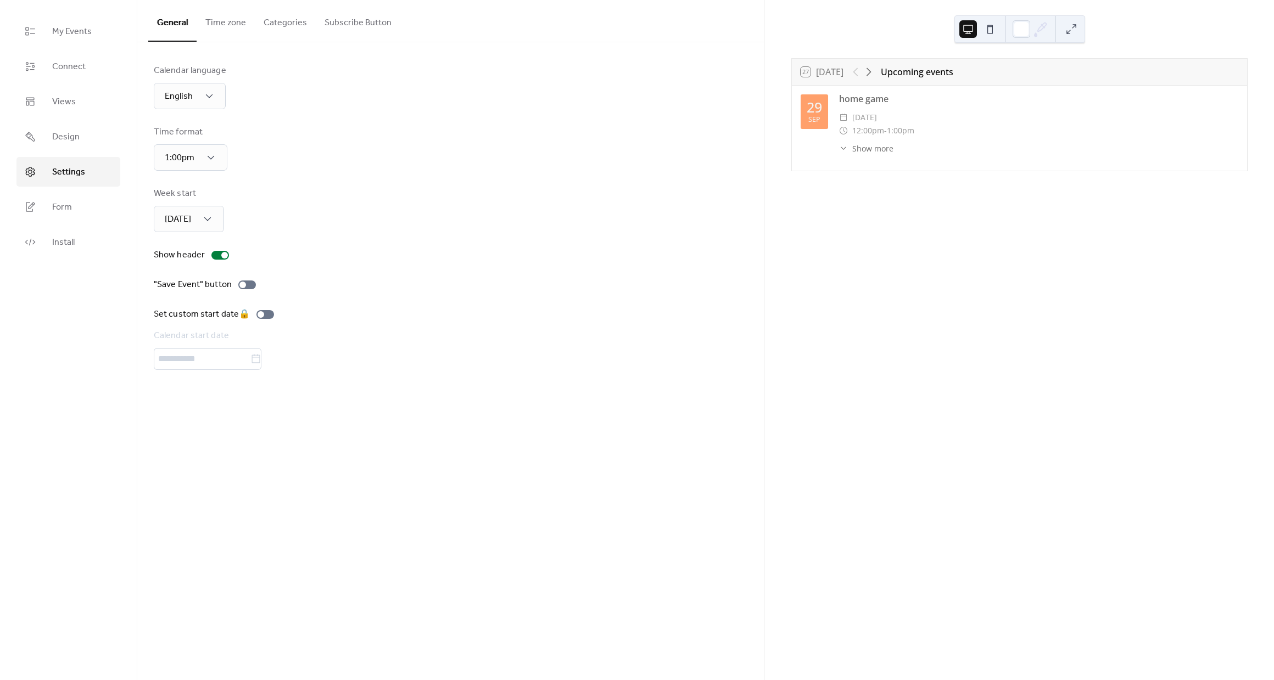
click at [237, 14] on button "Time zone" at bounding box center [226, 20] width 58 height 41
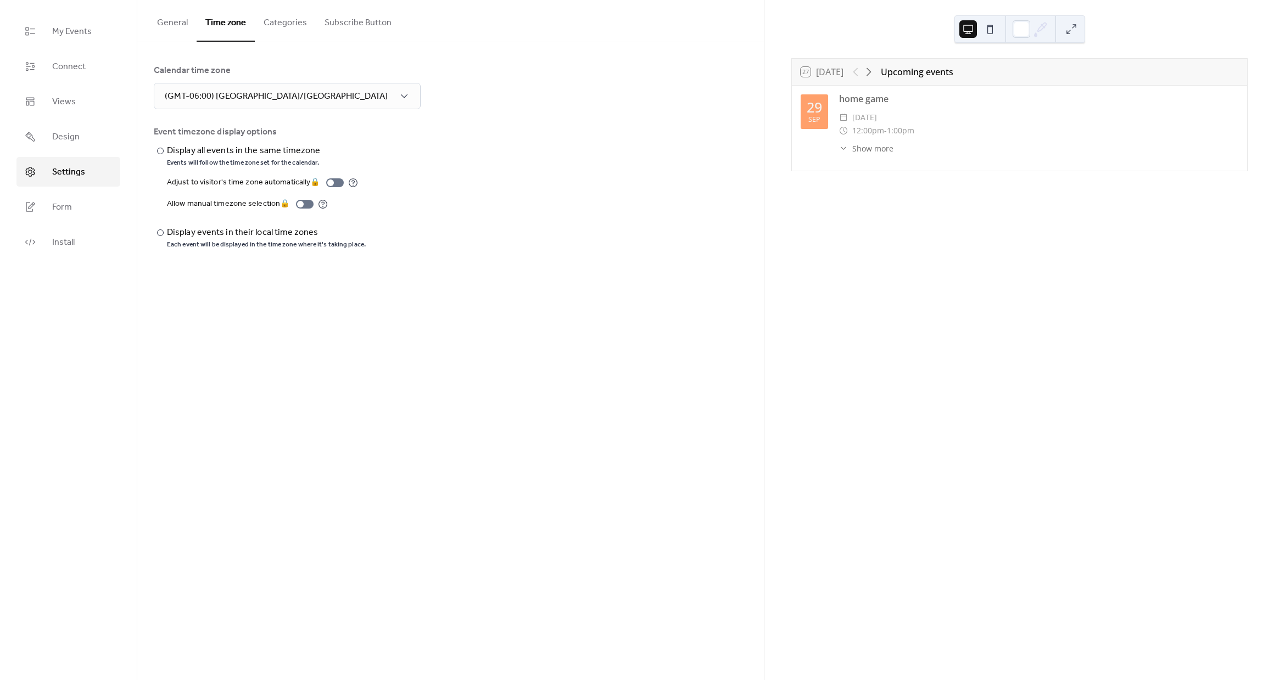
click at [275, 19] on button "Categories" at bounding box center [285, 20] width 61 height 41
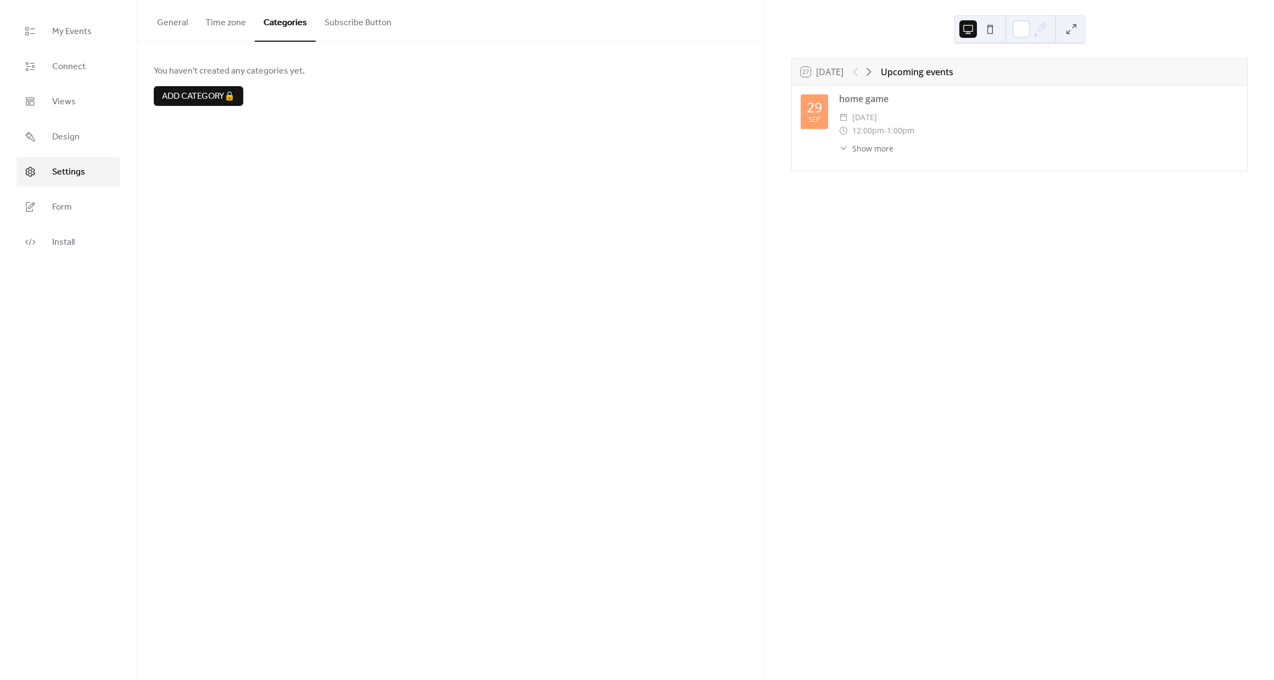
click at [316, 23] on button "Subscribe Button" at bounding box center [358, 20] width 85 height 41
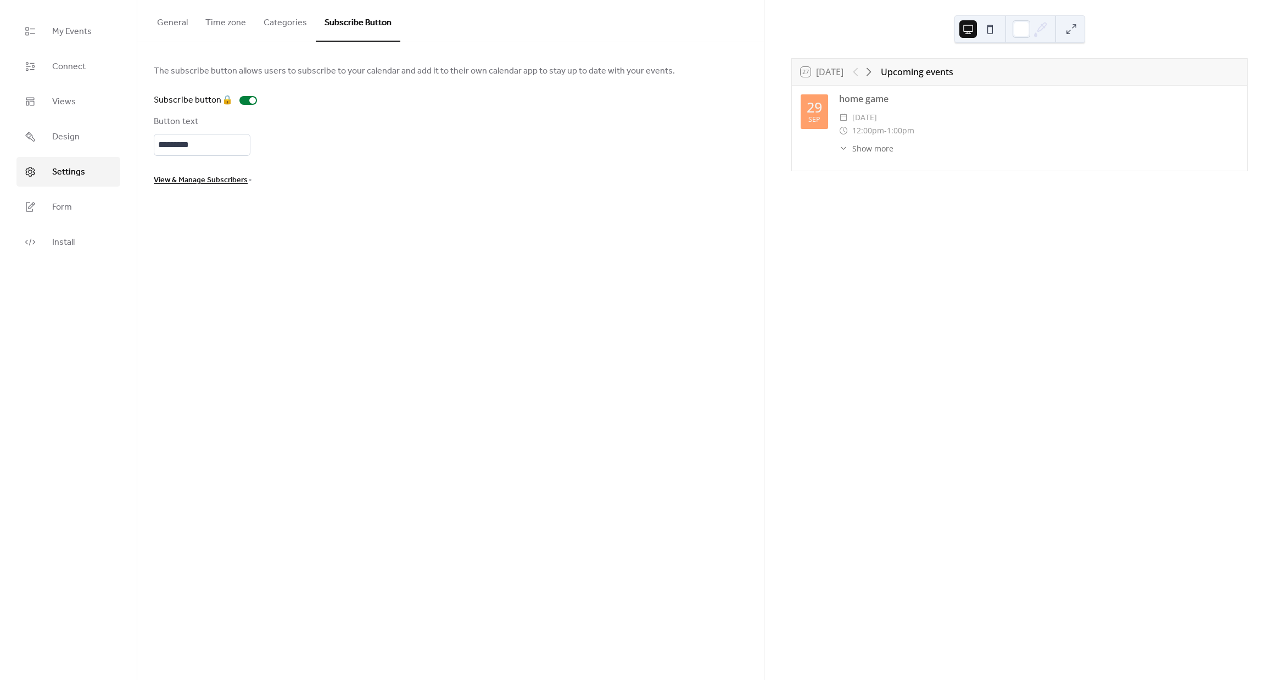
click at [191, 21] on button "General" at bounding box center [172, 20] width 48 height 41
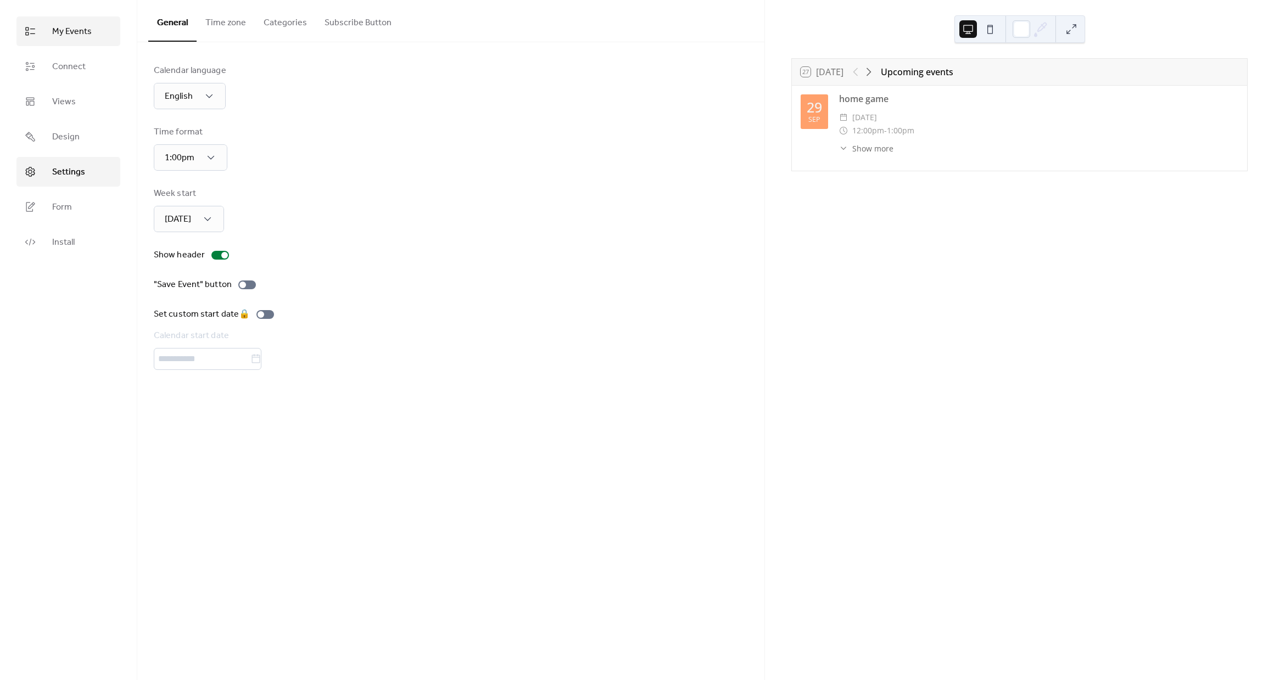
click at [86, 35] on span "My Events" at bounding box center [72, 31] width 40 height 13
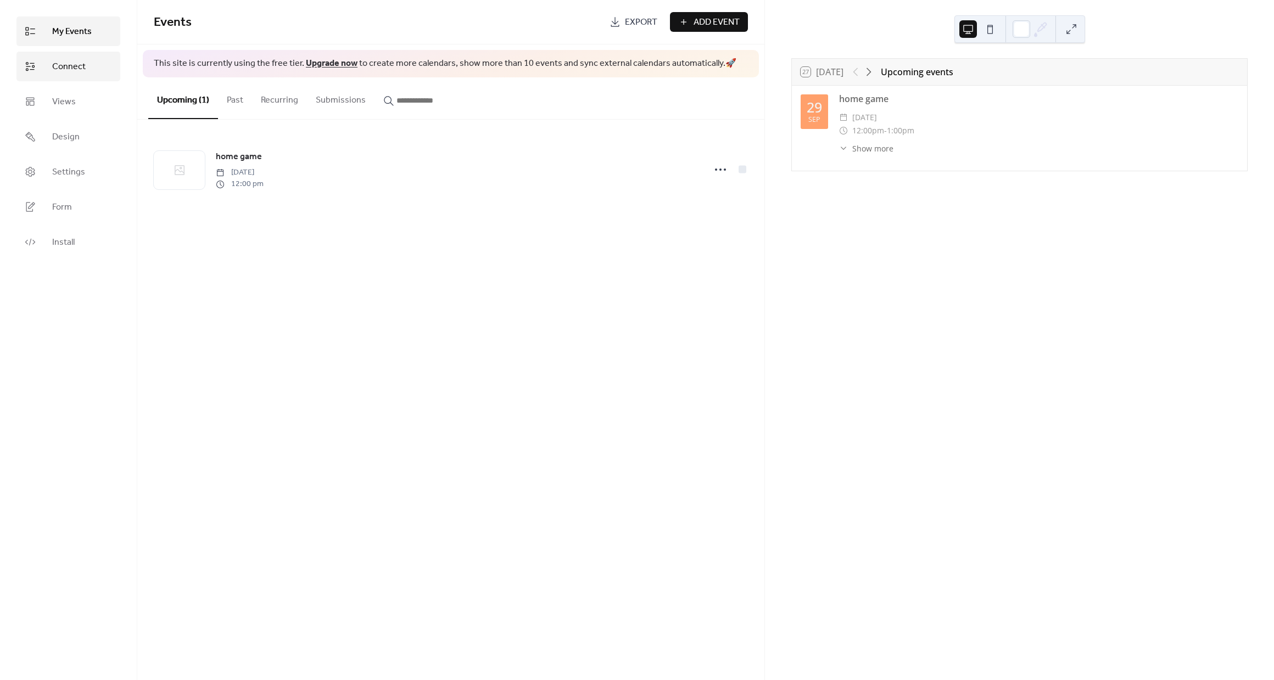
click at [71, 64] on span "Connect" at bounding box center [68, 66] width 33 height 13
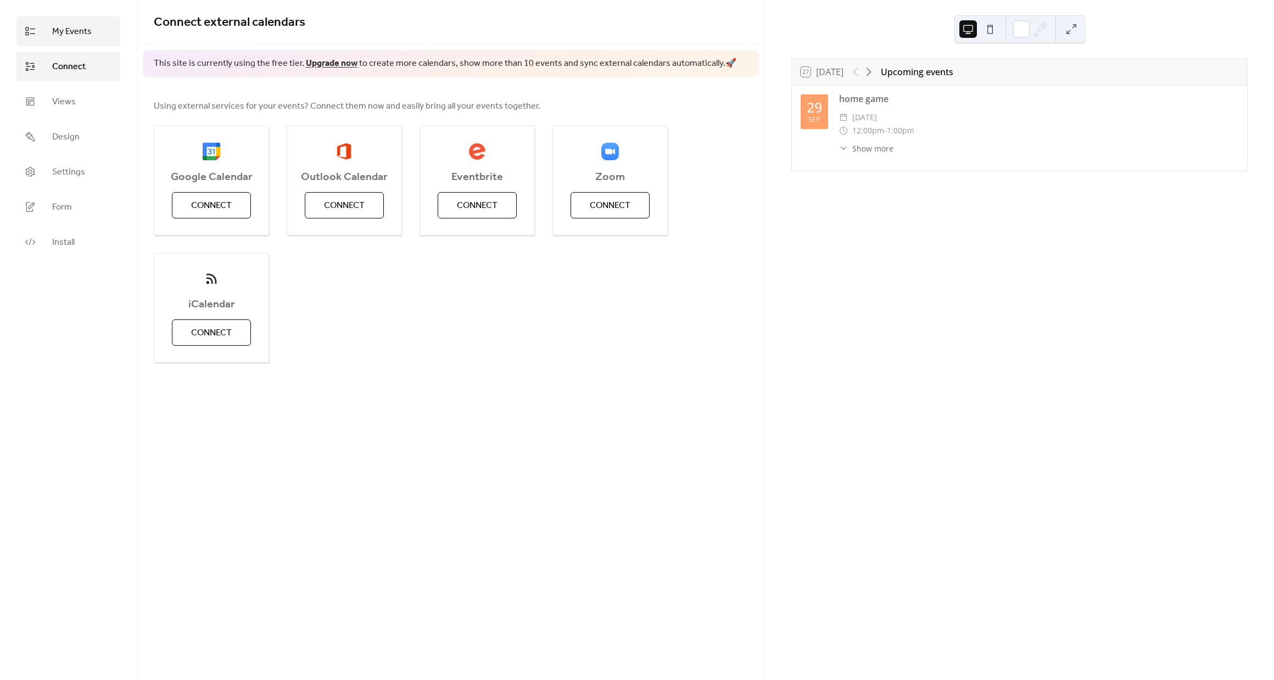
click at [88, 43] on link "My Events" at bounding box center [68, 31] width 104 height 30
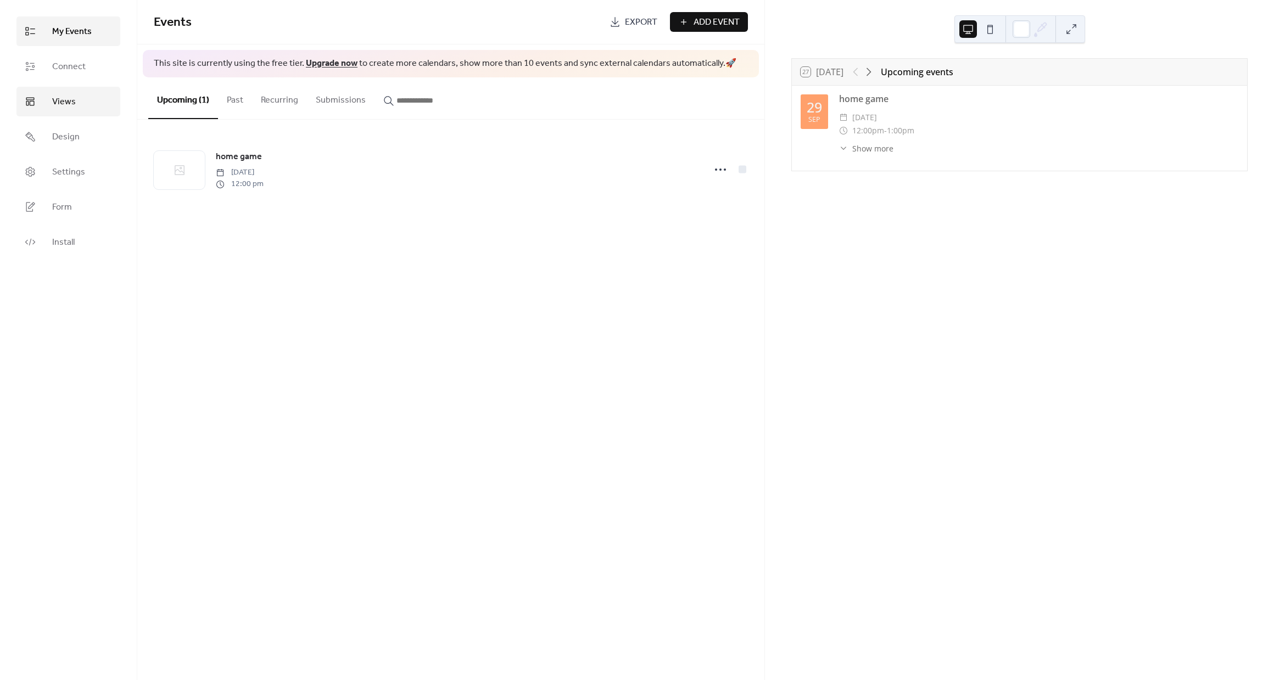
click at [82, 110] on link "Views" at bounding box center [68, 102] width 104 height 30
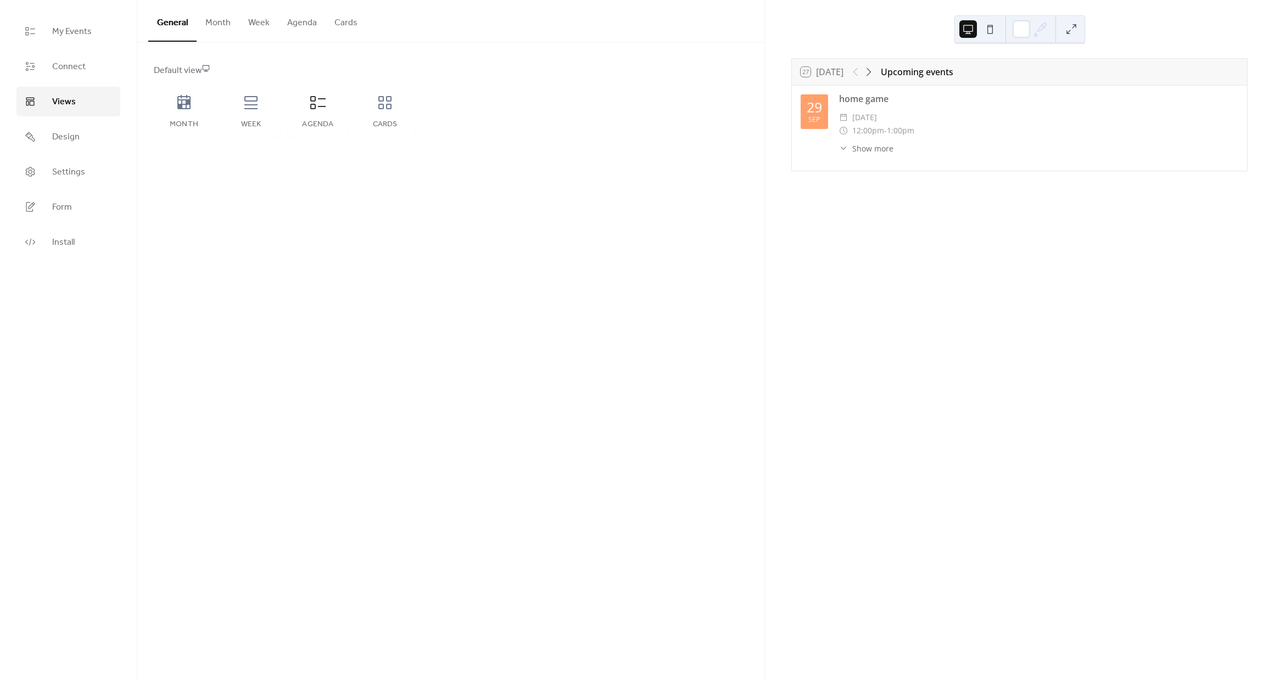
click at [223, 27] on button "Month" at bounding box center [218, 20] width 43 height 41
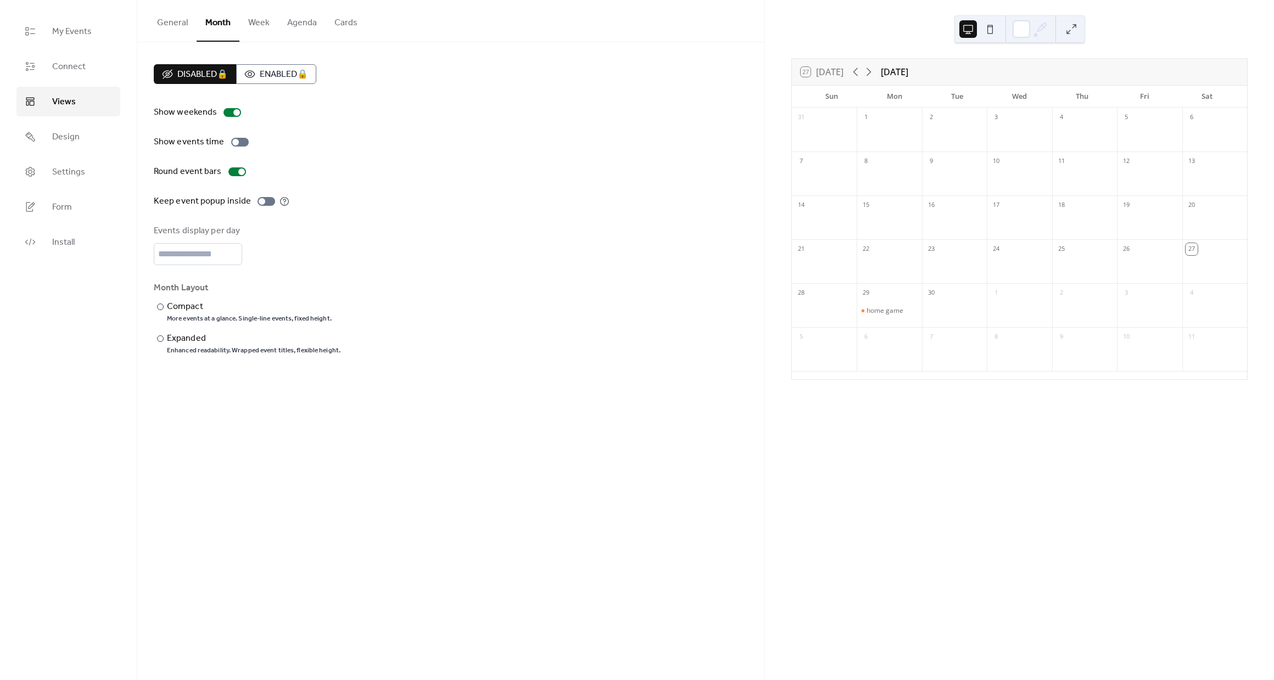
click at [259, 25] on button "Week" at bounding box center [258, 20] width 39 height 41
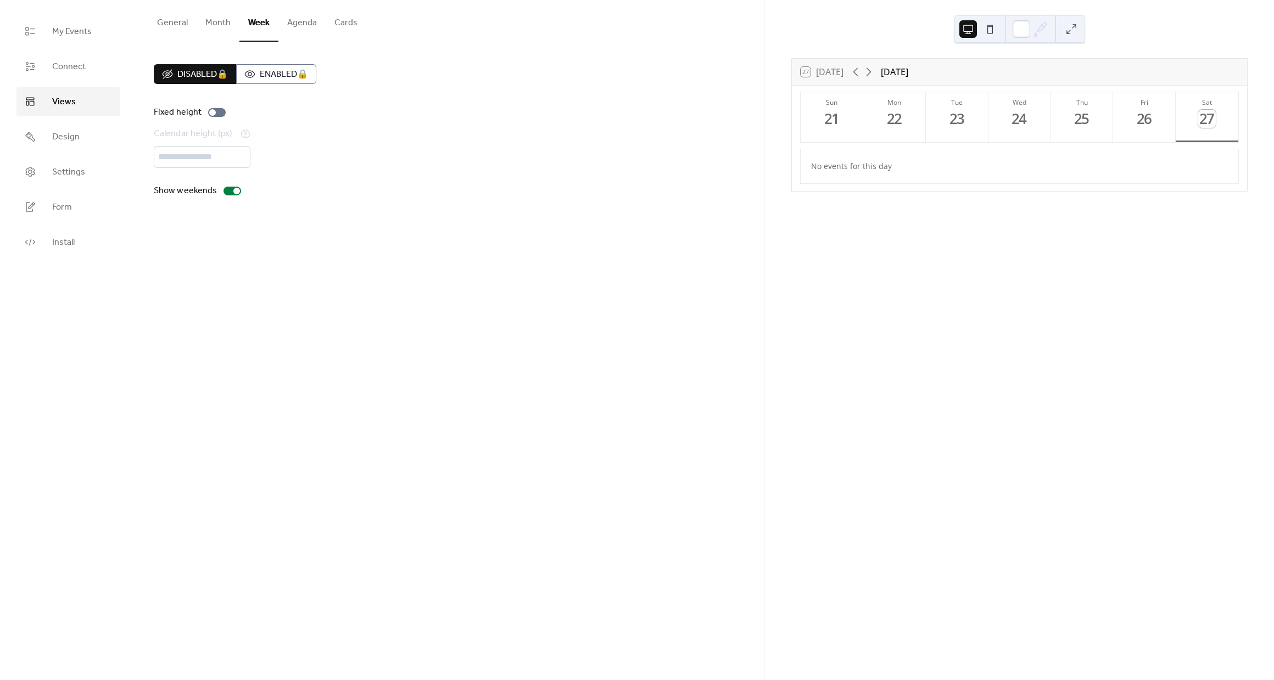
click at [301, 24] on button "Agenda" at bounding box center [301, 20] width 47 height 41
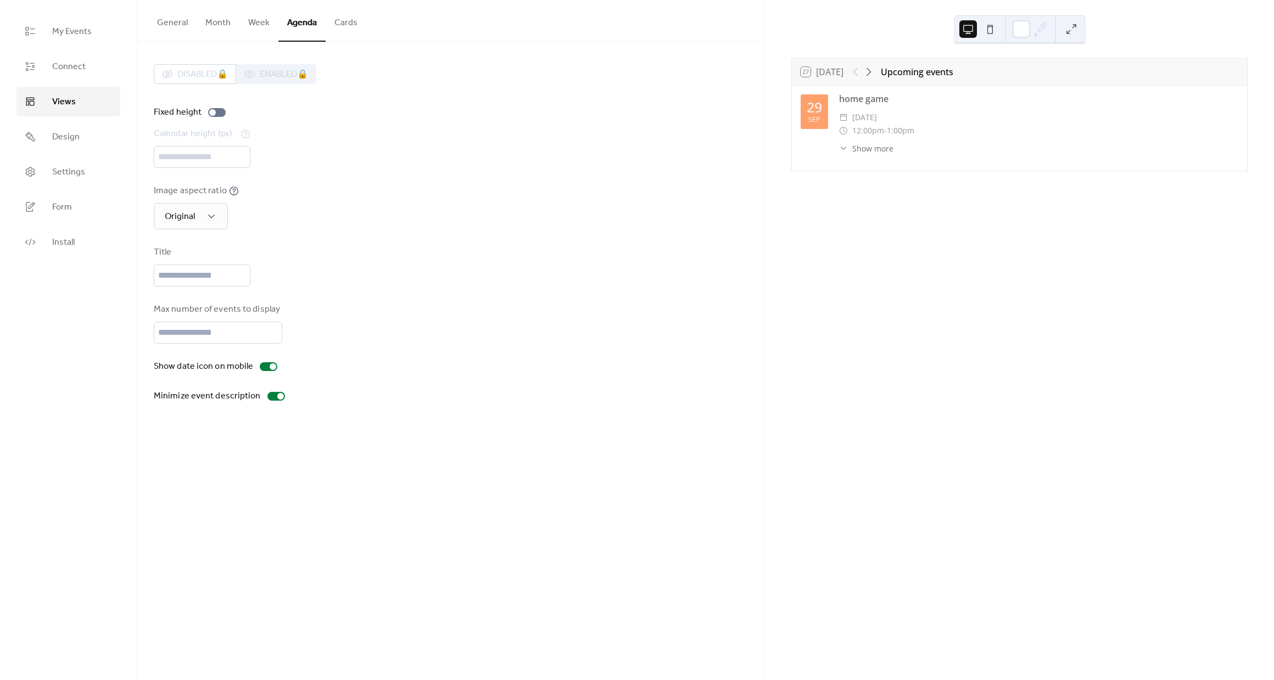
click at [179, 23] on button "General" at bounding box center [172, 20] width 48 height 41
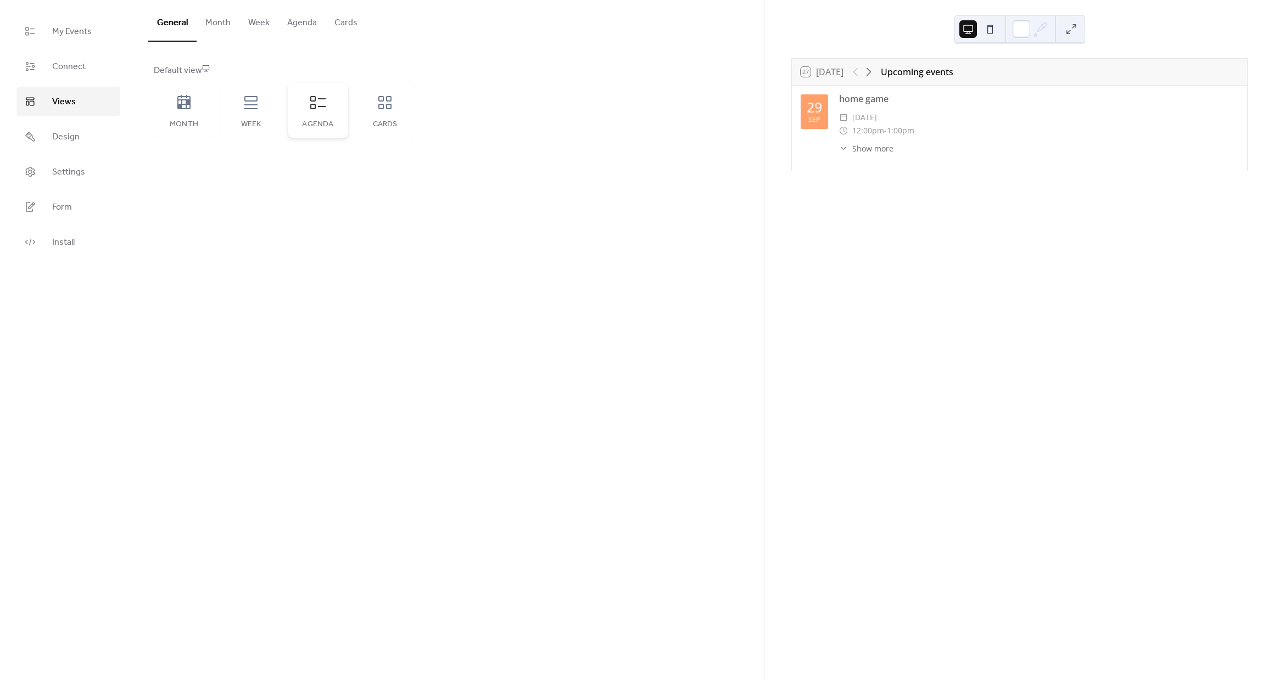
click at [333, 108] on div "Agenda" at bounding box center [318, 110] width 60 height 55
click at [74, 128] on link "Design" at bounding box center [68, 137] width 104 height 30
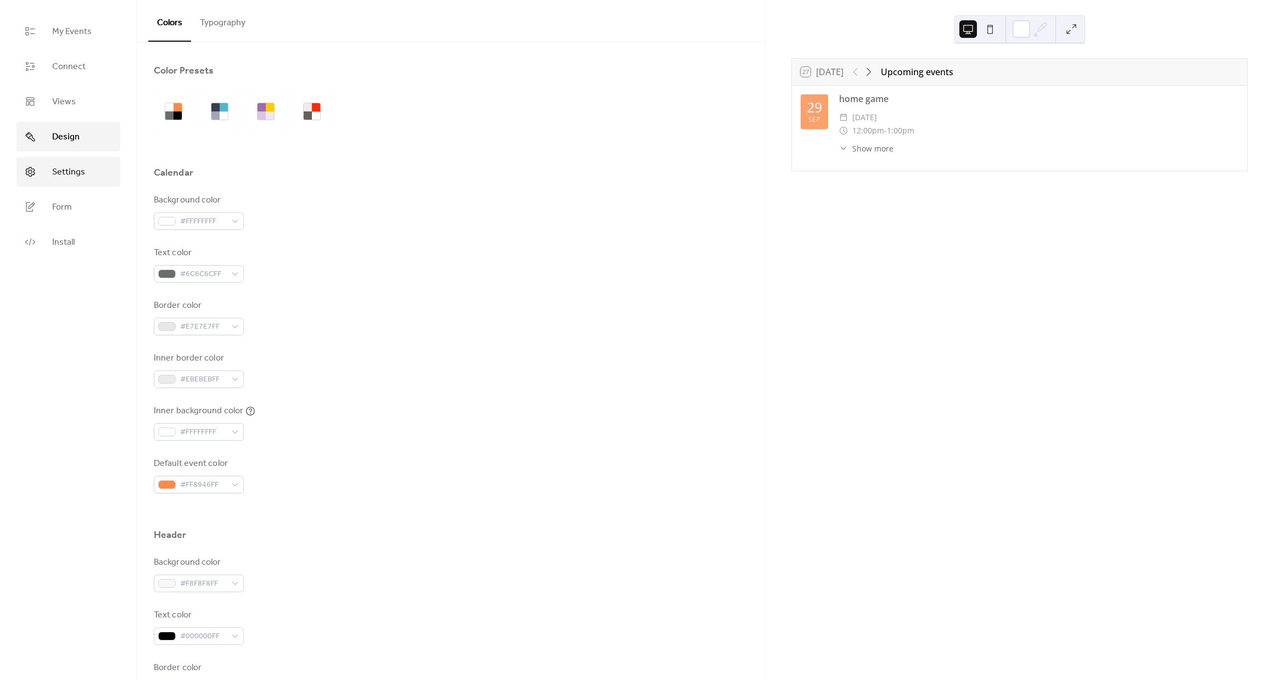
click at [80, 161] on link "Settings" at bounding box center [68, 172] width 104 height 30
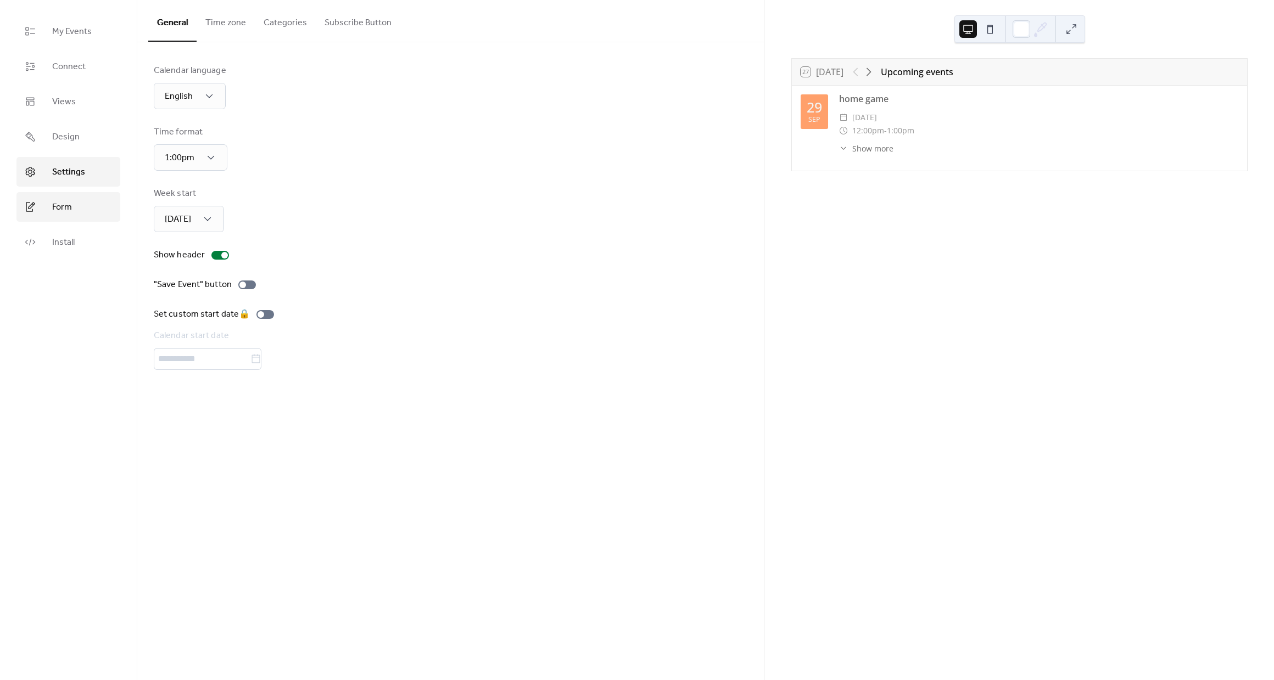
click at [79, 195] on link "Form" at bounding box center [68, 207] width 104 height 30
